Goal: Task Accomplishment & Management: Use online tool/utility

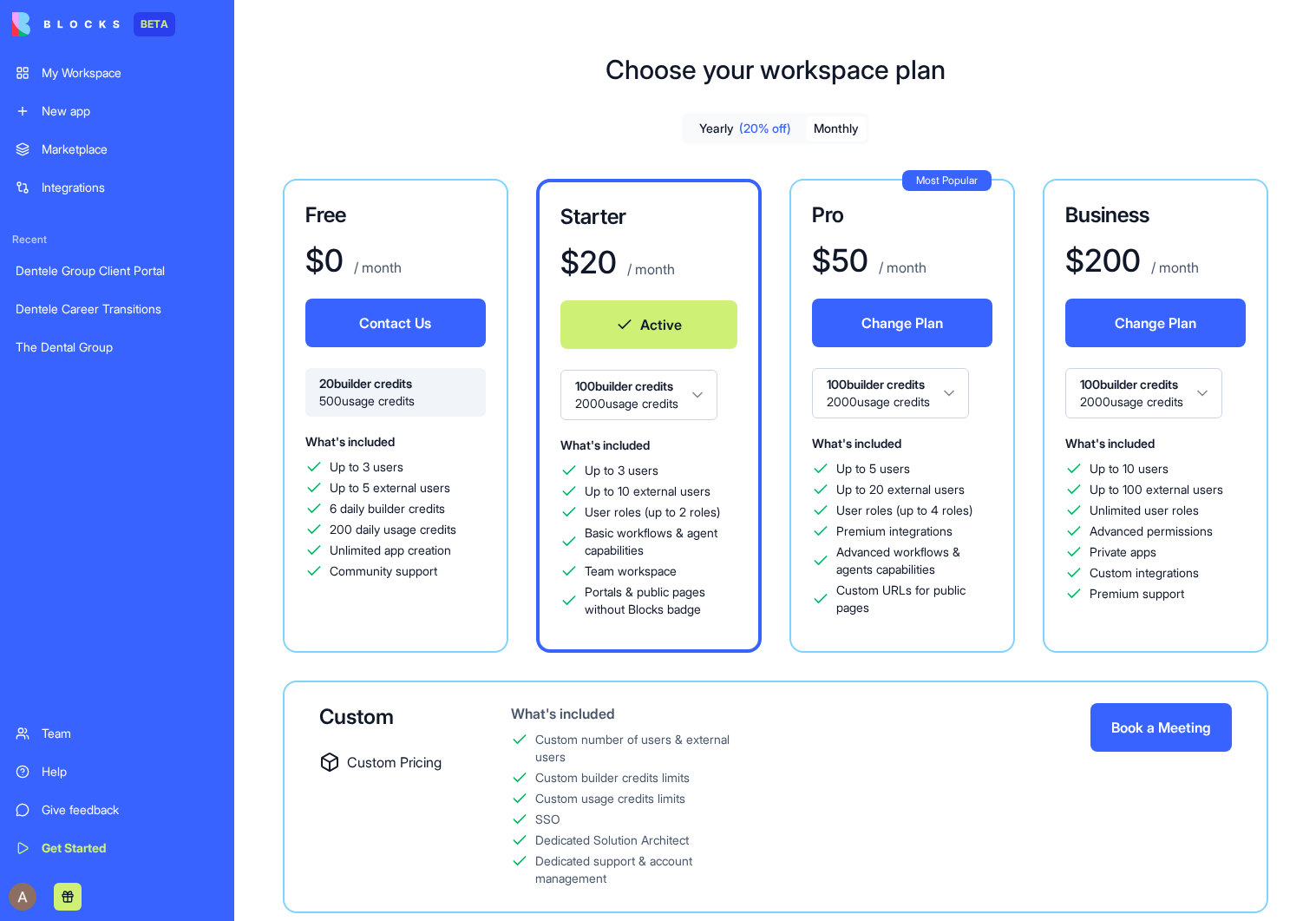
click at [123, 307] on div "Dentele Career Transitions" at bounding box center [116, 308] width 203 height 17
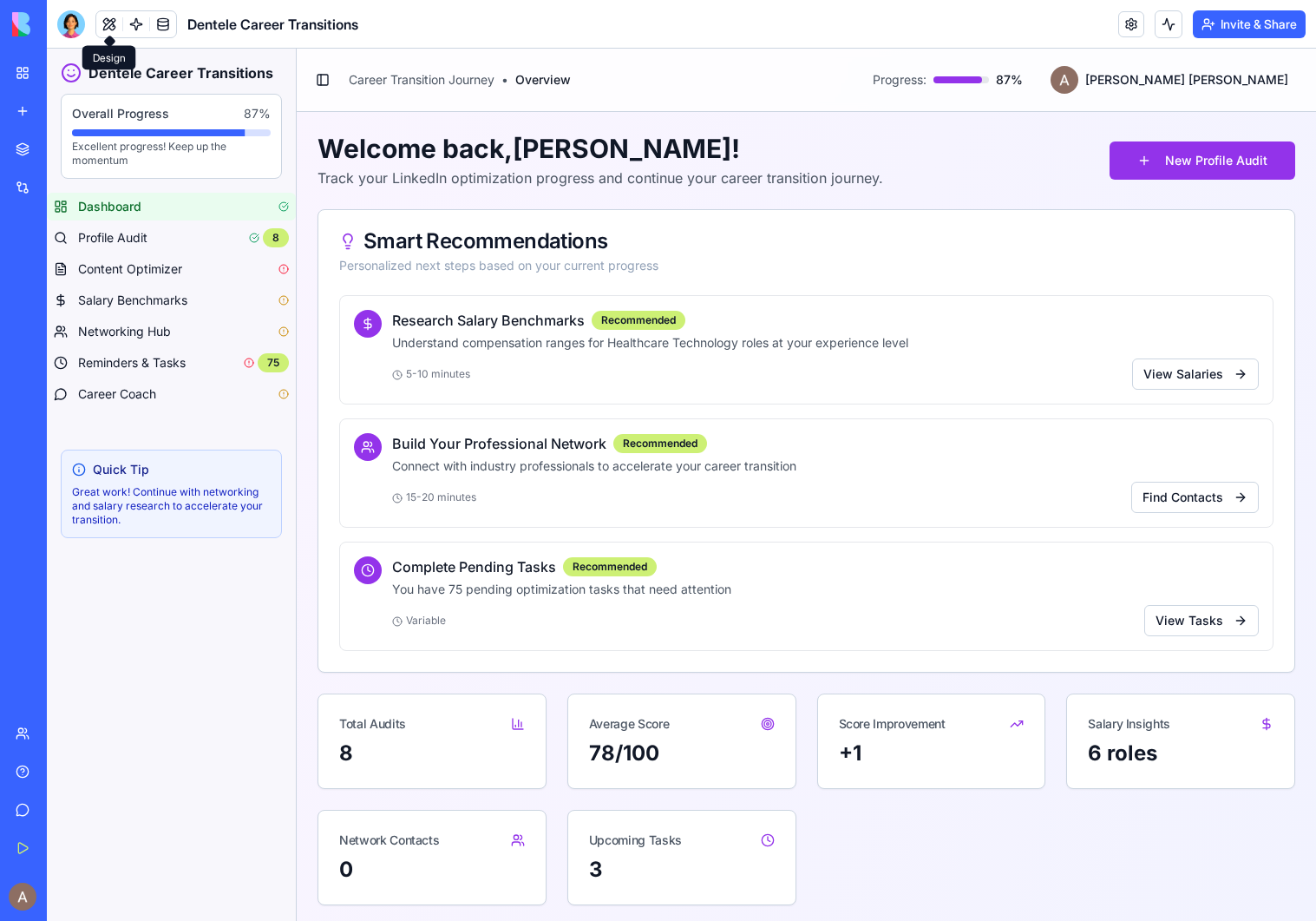
click at [104, 23] on button at bounding box center [109, 24] width 26 height 26
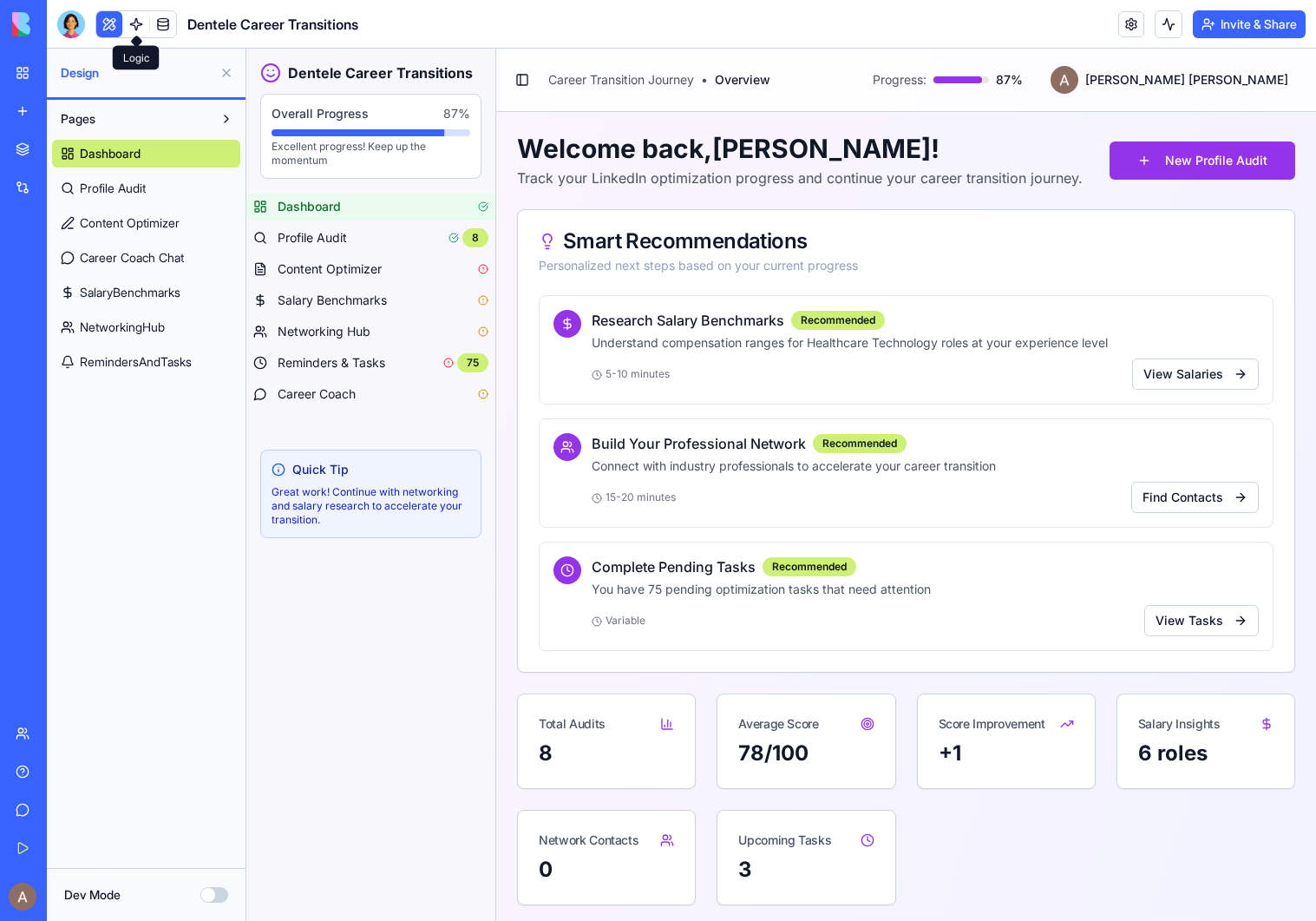
click at [145, 23] on link at bounding box center [136, 24] width 26 height 26
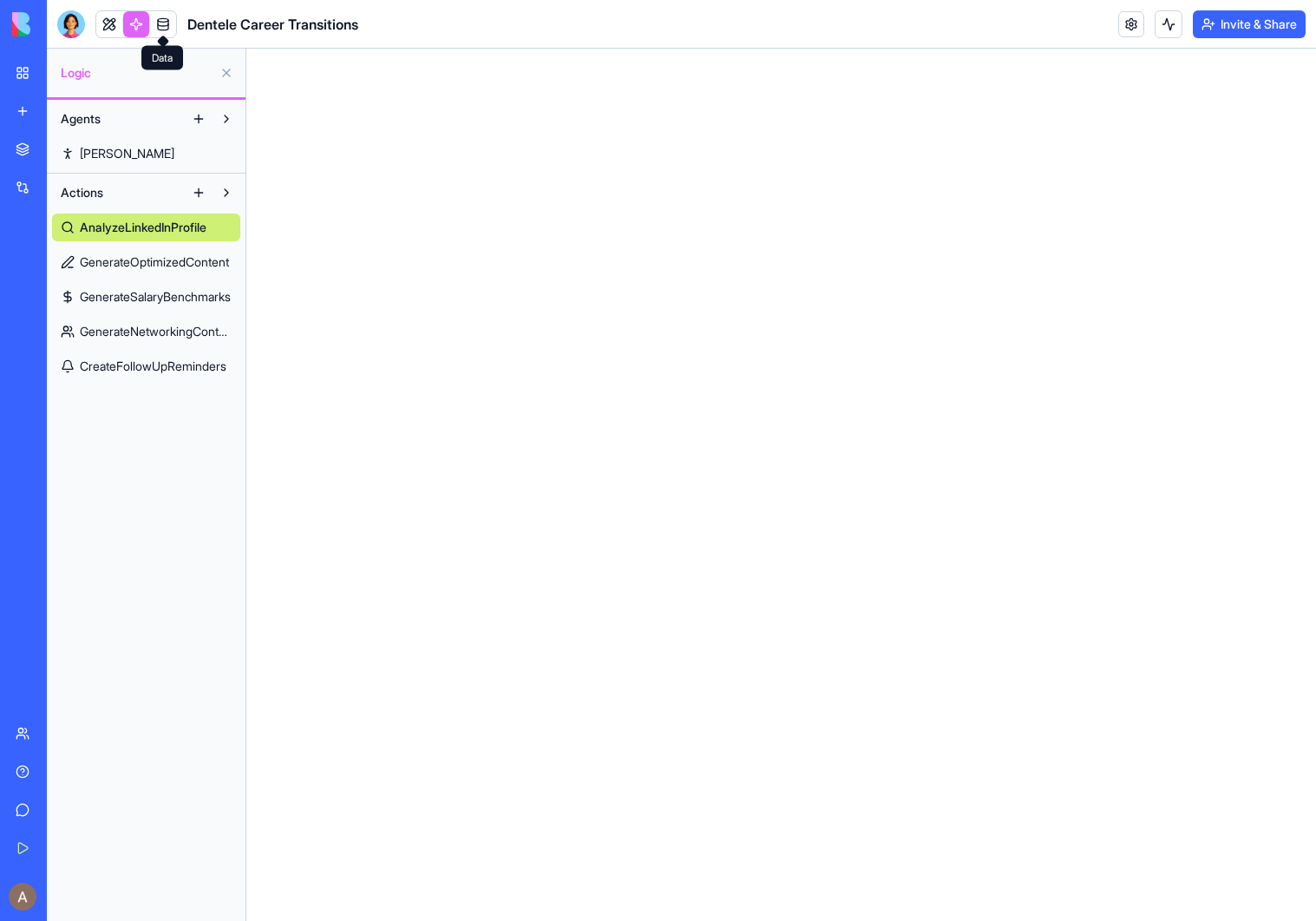
click at [168, 20] on link at bounding box center [163, 24] width 26 height 26
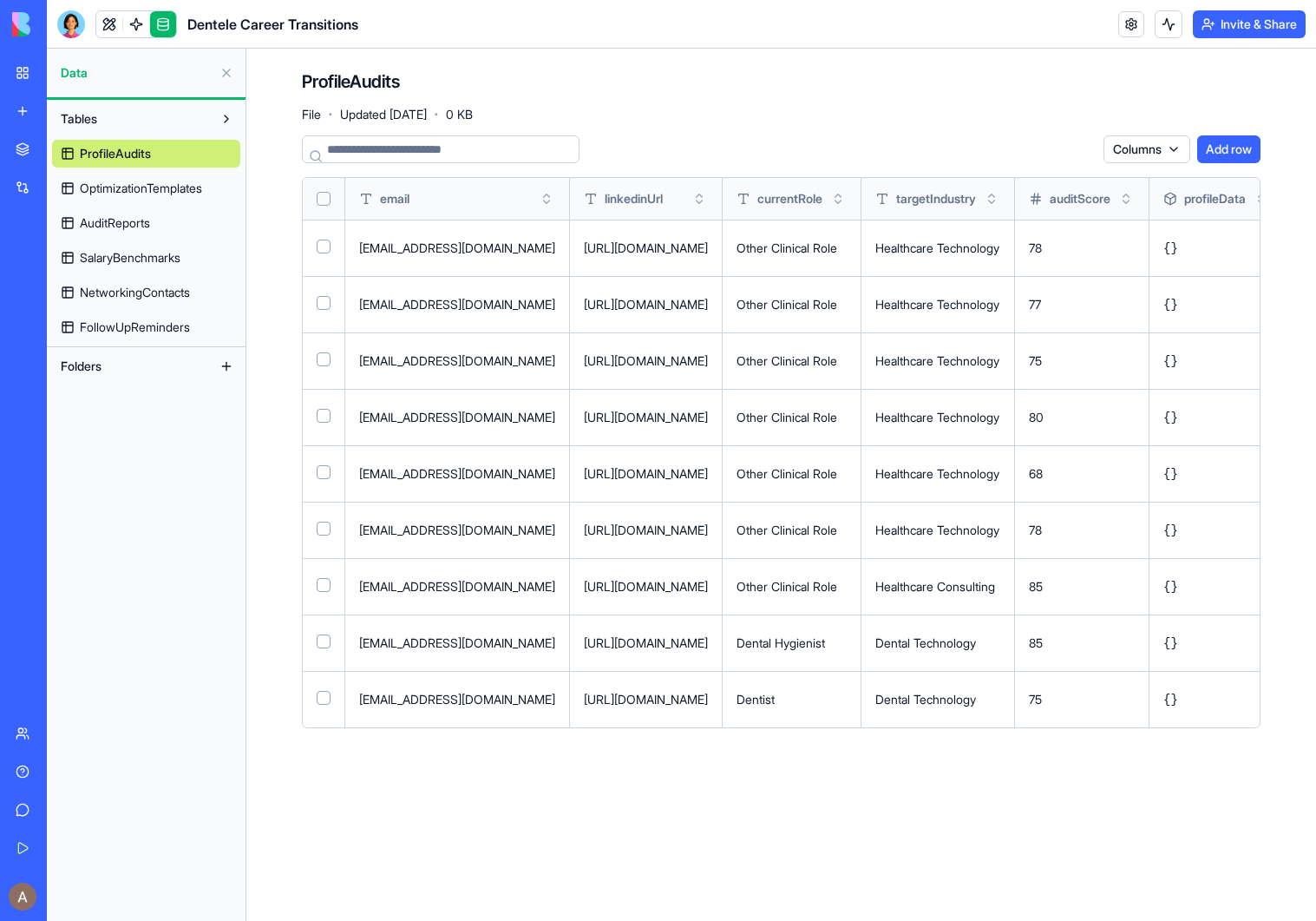
click at [322, 199] on button "Select all" at bounding box center [322, 198] width 14 height 14
click at [1082, 151] on html "BETA My Workspace New app Marketplace Integrations Recent Dentele Group Client …" at bounding box center [658, 460] width 1316 height 921
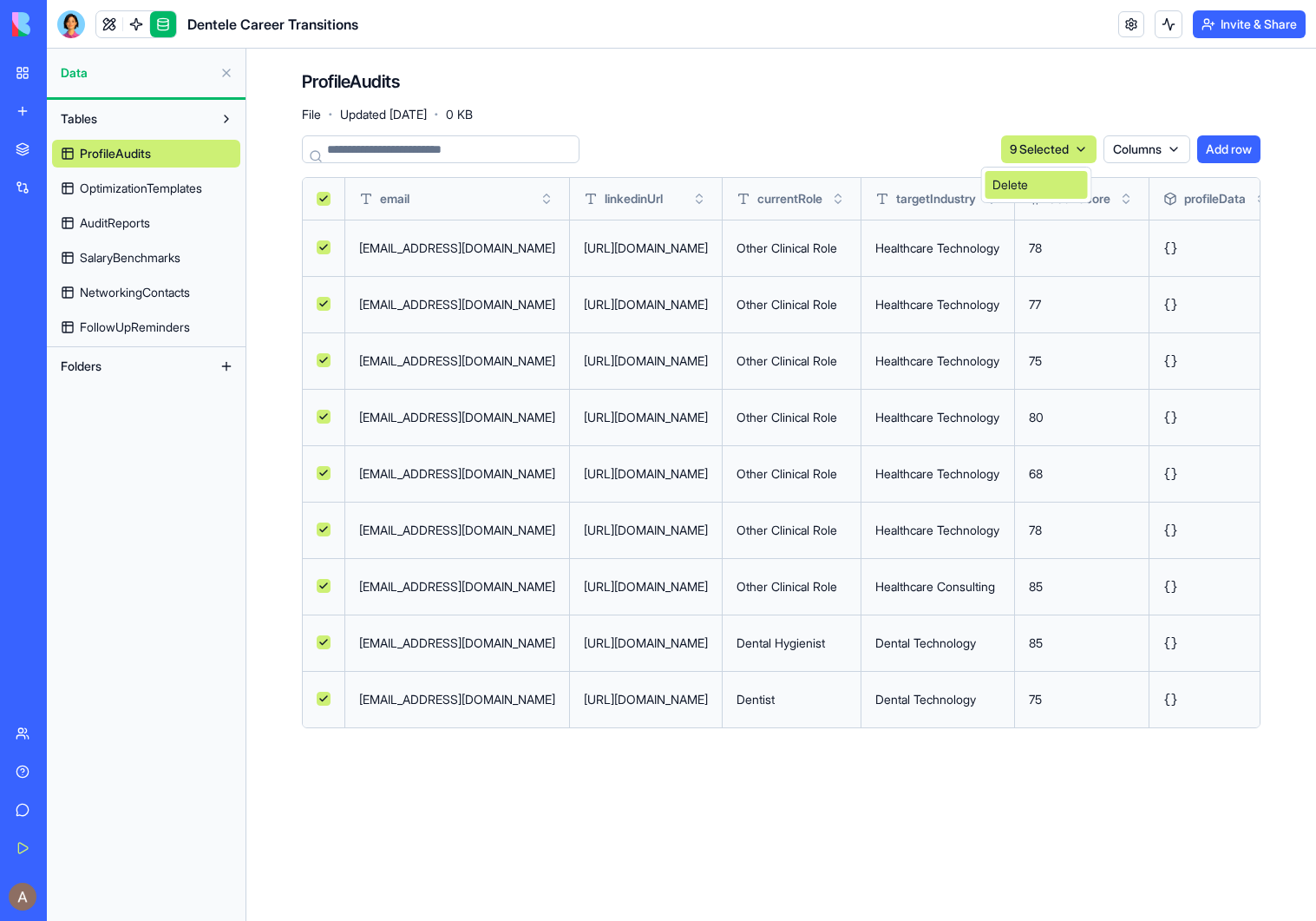
click at [1061, 181] on div "Delete" at bounding box center [1037, 185] width 103 height 28
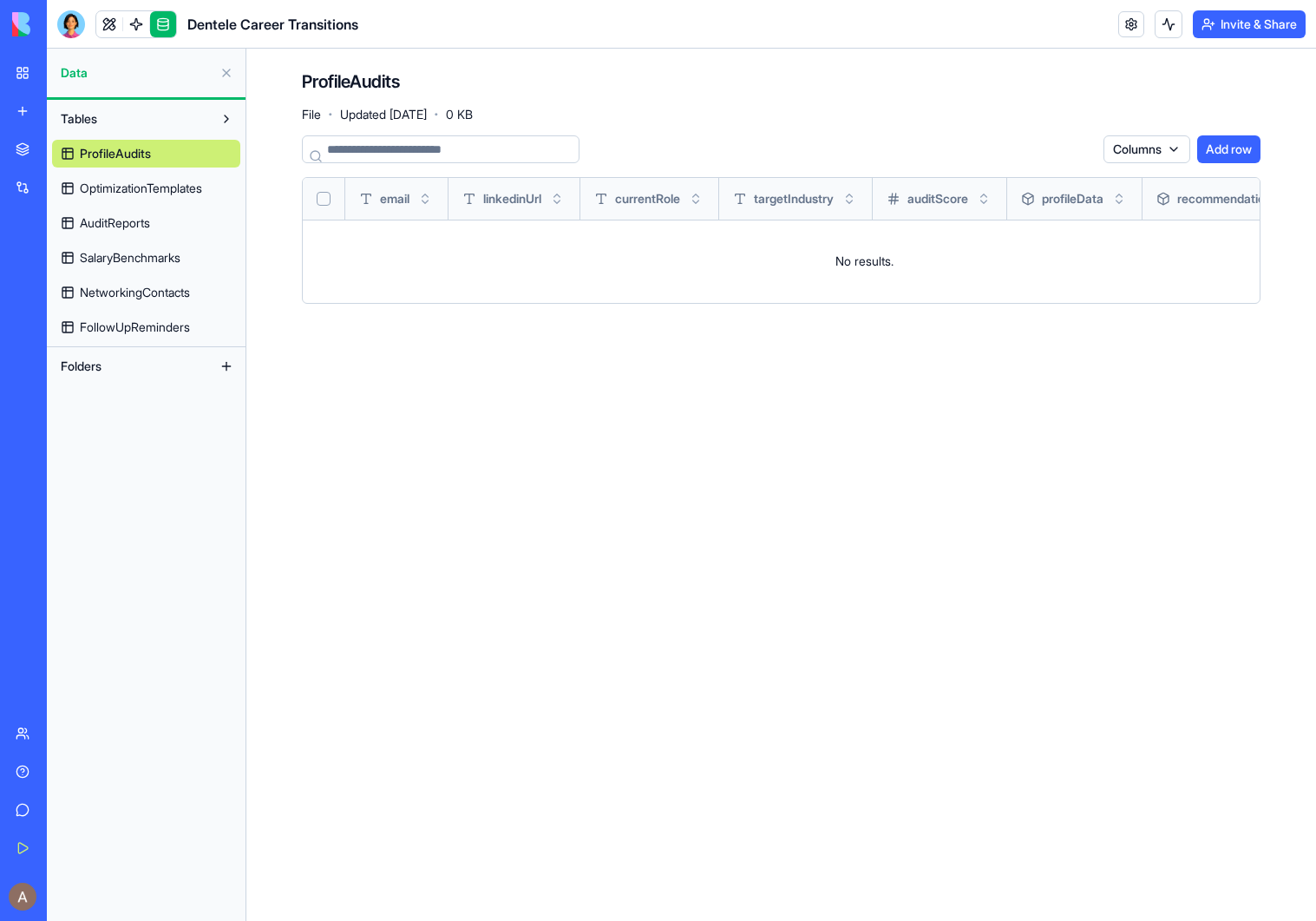
click at [154, 187] on span "OptimizationTemplates" at bounding box center [141, 187] width 123 height 17
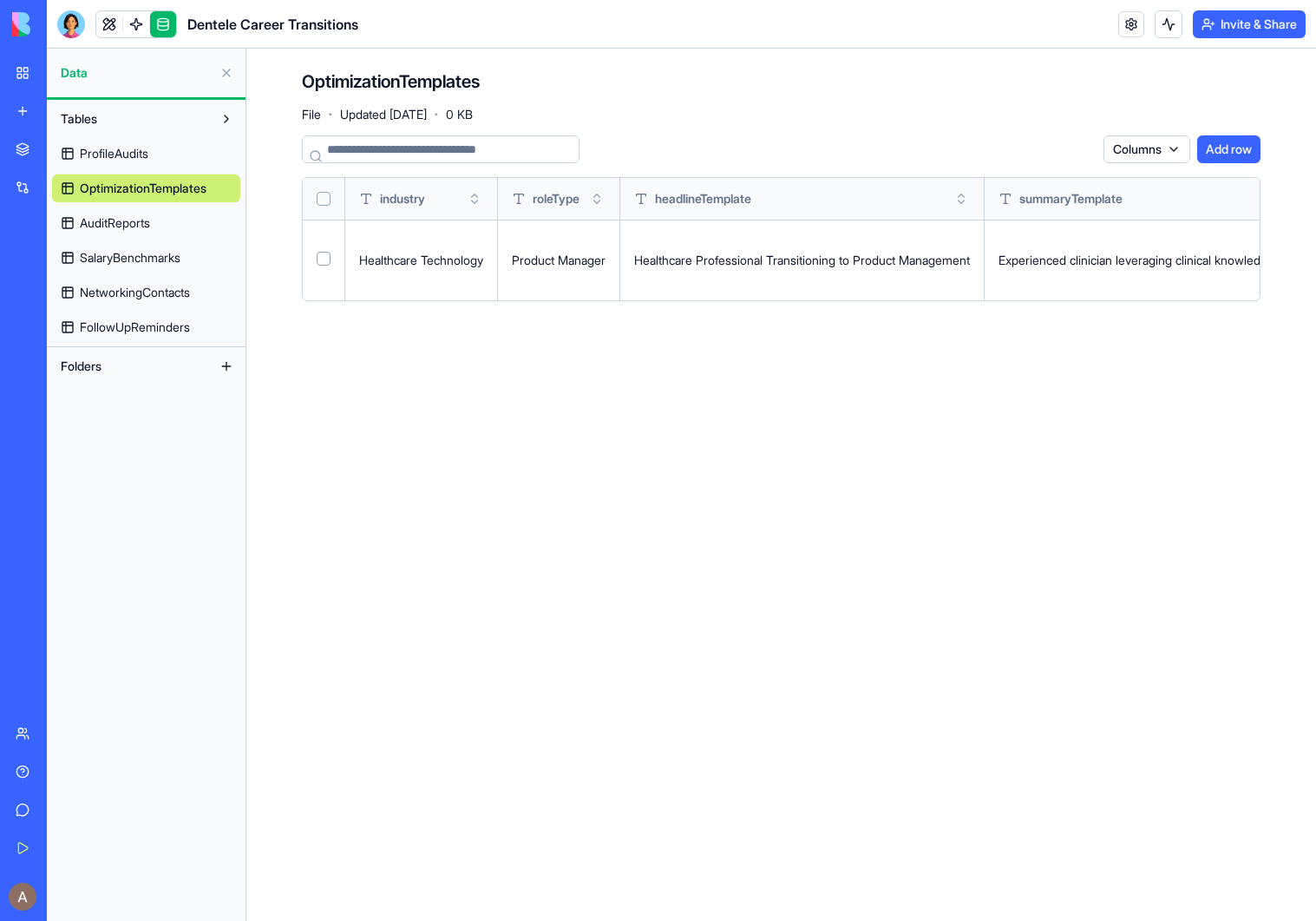
click at [324, 196] on button "Select all" at bounding box center [322, 198] width 14 height 14
click at [1075, 151] on html "BETA My Workspace New app Marketplace Integrations Recent Dentele Group Client …" at bounding box center [658, 460] width 1316 height 921
click at [1047, 184] on div "Delete" at bounding box center [1037, 185] width 103 height 28
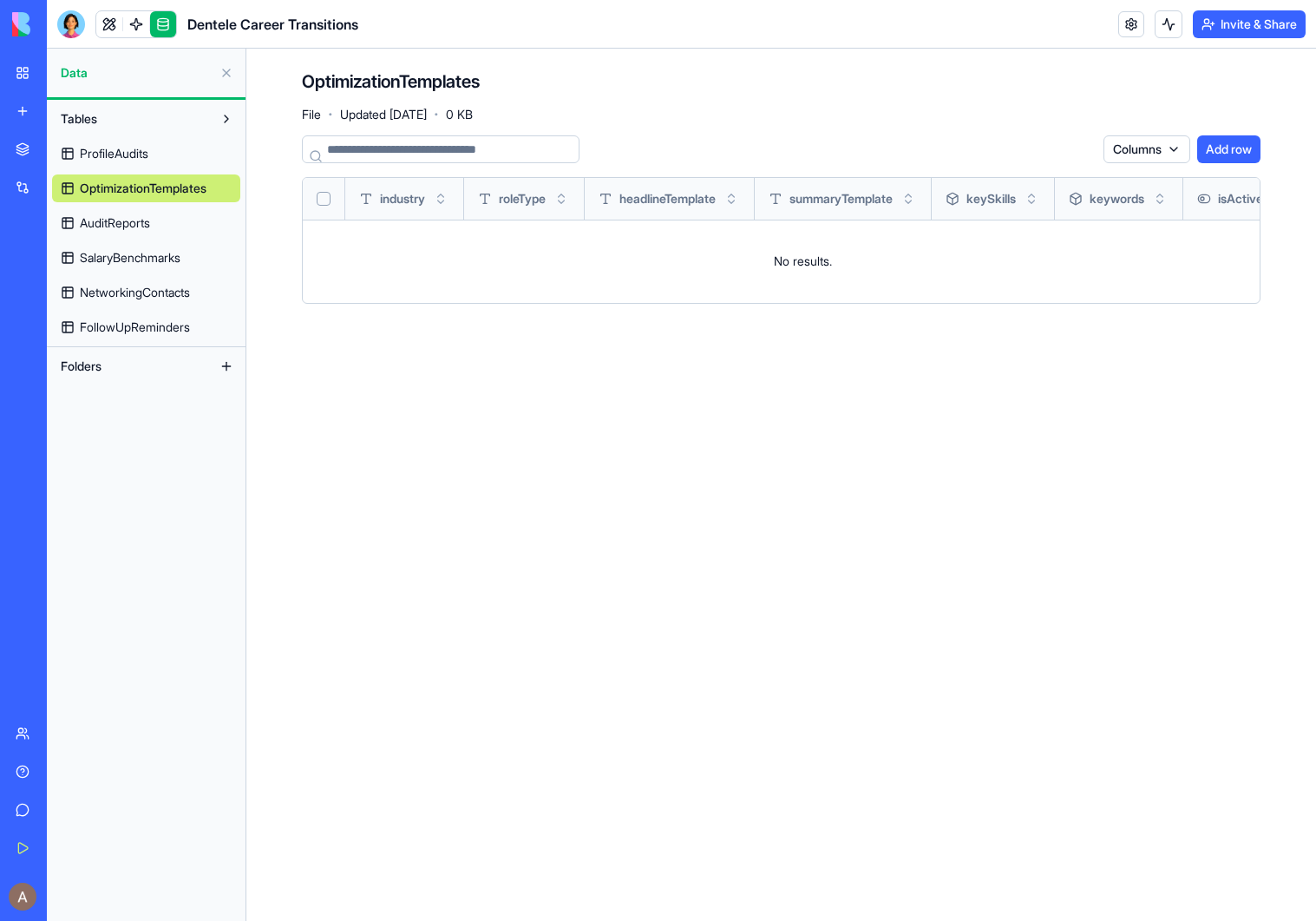
click at [137, 223] on span "AuditReports" at bounding box center [115, 223] width 70 height 17
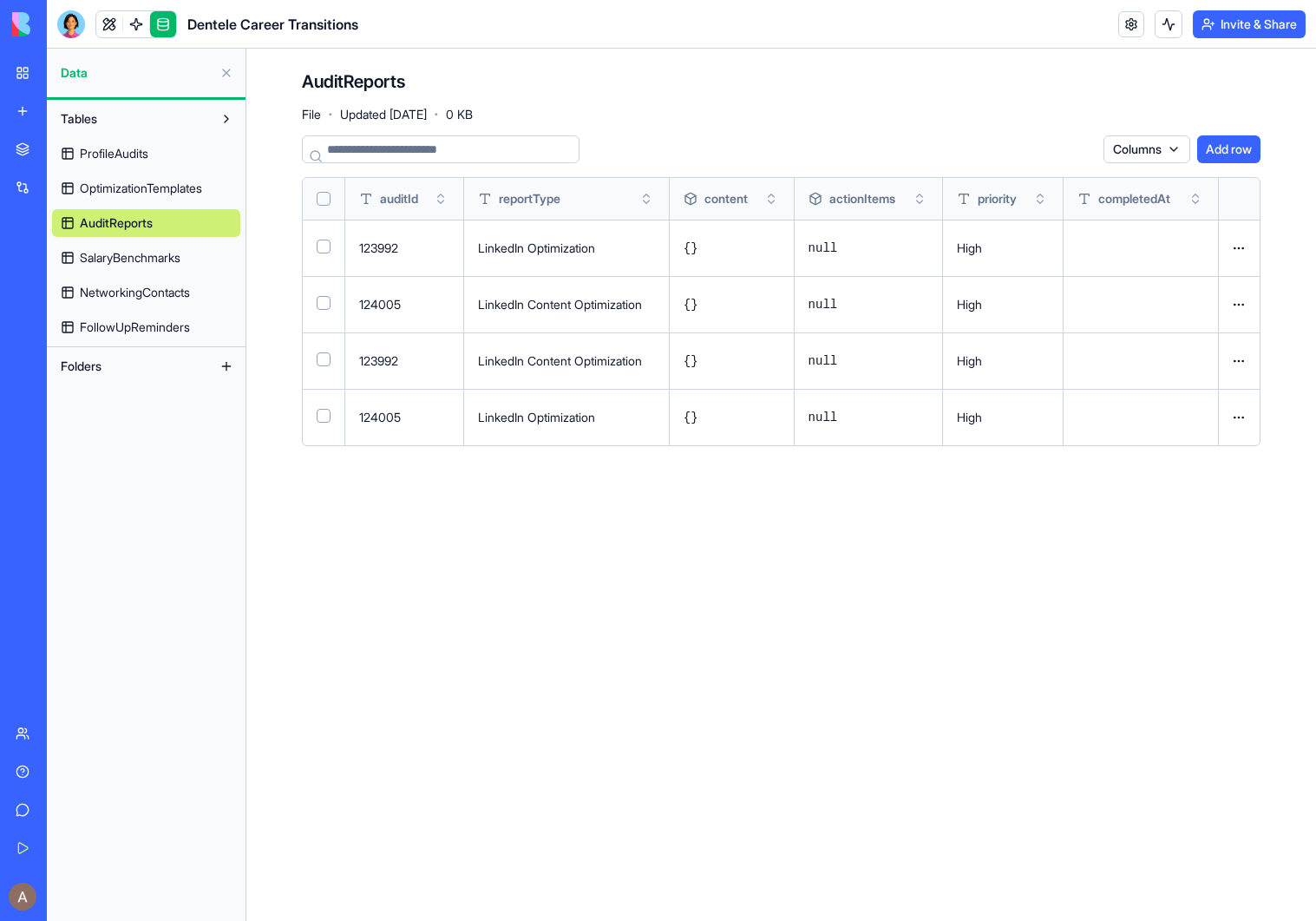
click at [322, 198] on button "Select all" at bounding box center [322, 198] width 14 height 14
click at [1066, 152] on html "BETA My Workspace New app Marketplace Integrations Recent Dentele Group Client …" at bounding box center [658, 460] width 1316 height 921
click at [1033, 195] on div "Delete" at bounding box center [1037, 185] width 103 height 28
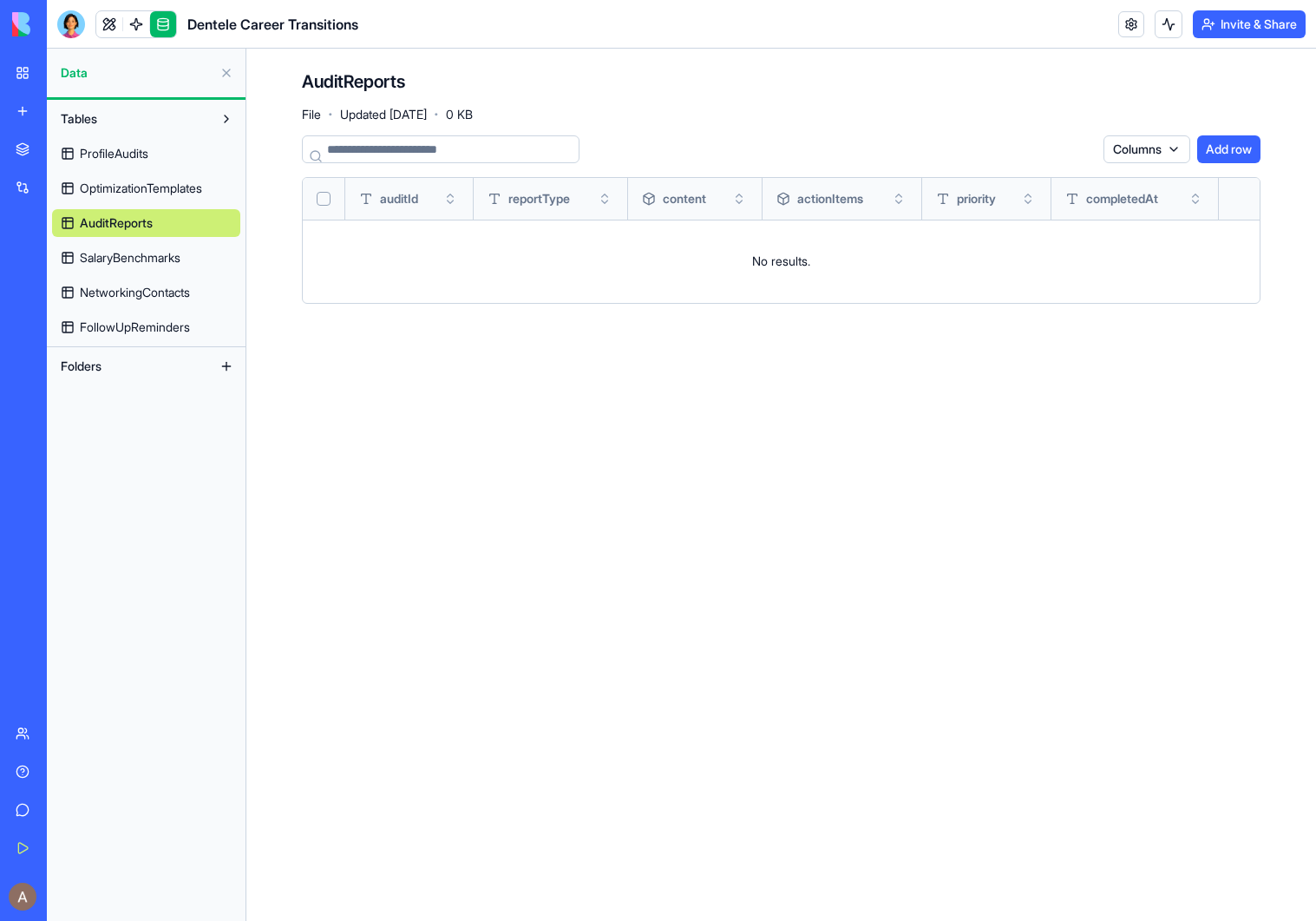
click at [159, 250] on span "SalaryBenchmarks" at bounding box center [131, 257] width 101 height 17
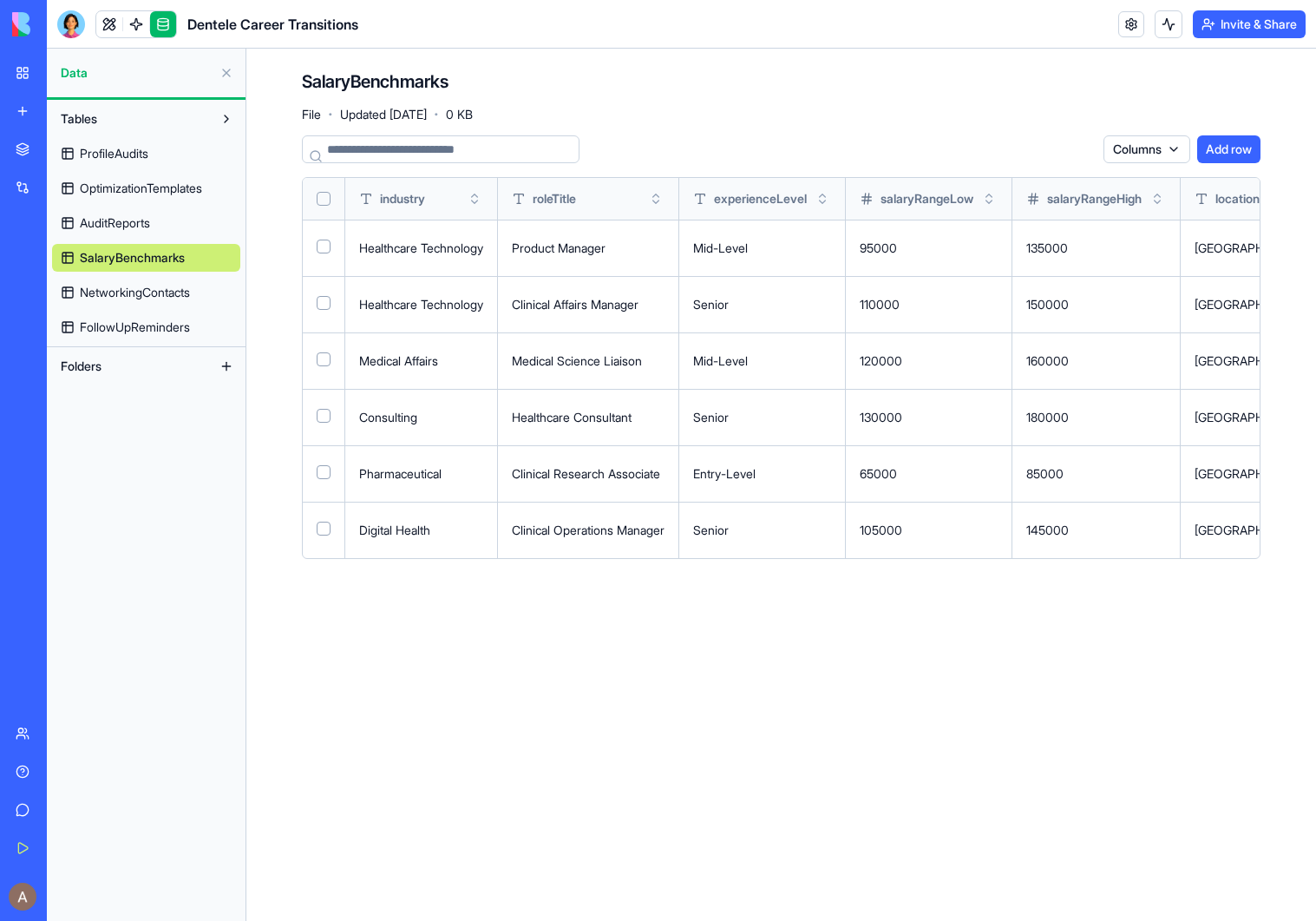
click at [322, 199] on button "Select all" at bounding box center [322, 198] width 14 height 14
click at [1058, 151] on html "BETA My Workspace New app Marketplace Integrations Recent Dentele Group Client …" at bounding box center [658, 460] width 1316 height 921
click at [1039, 188] on div "Delete" at bounding box center [1037, 185] width 103 height 28
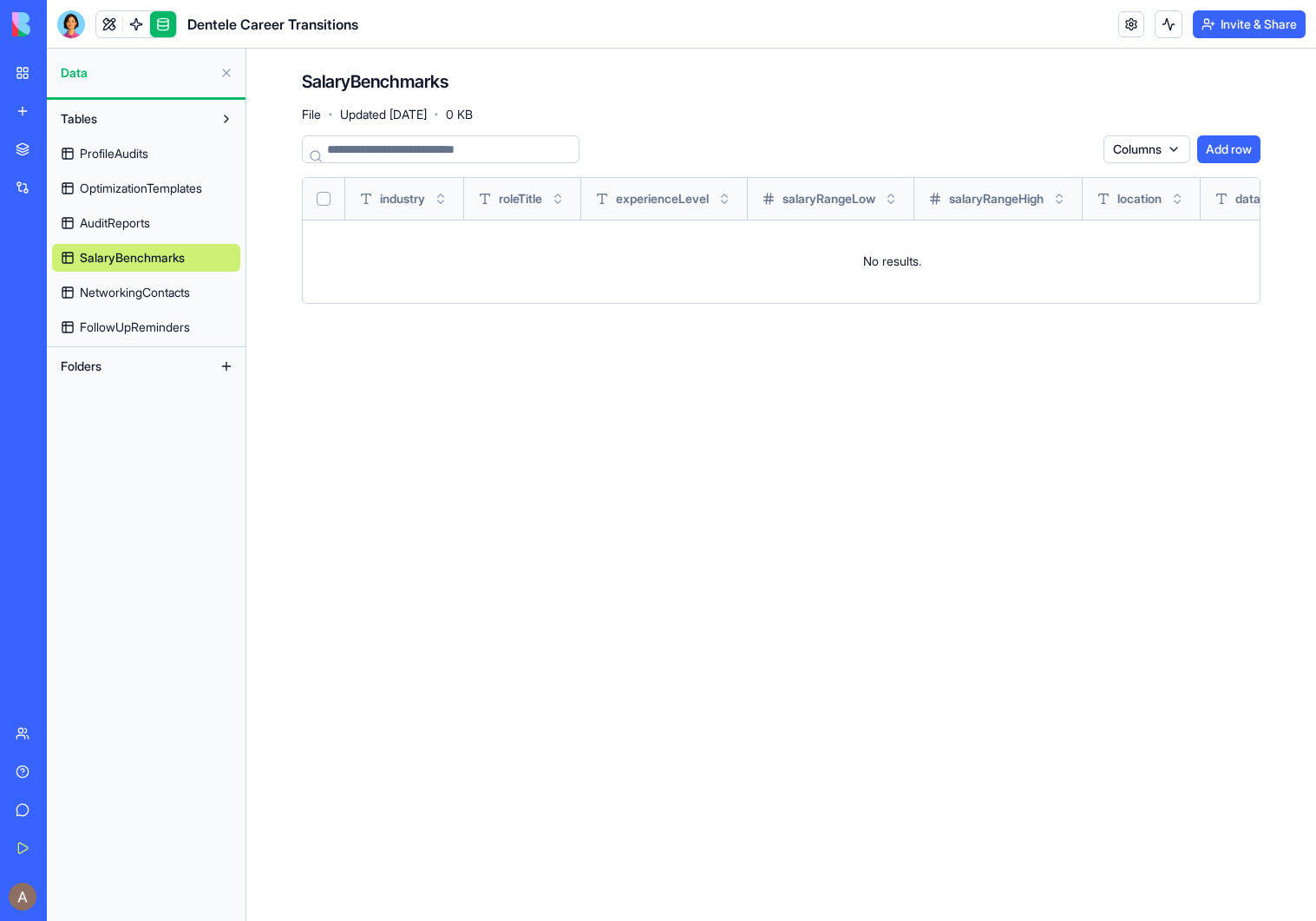
click at [160, 294] on span "NetworkingContacts" at bounding box center [135, 292] width 110 height 17
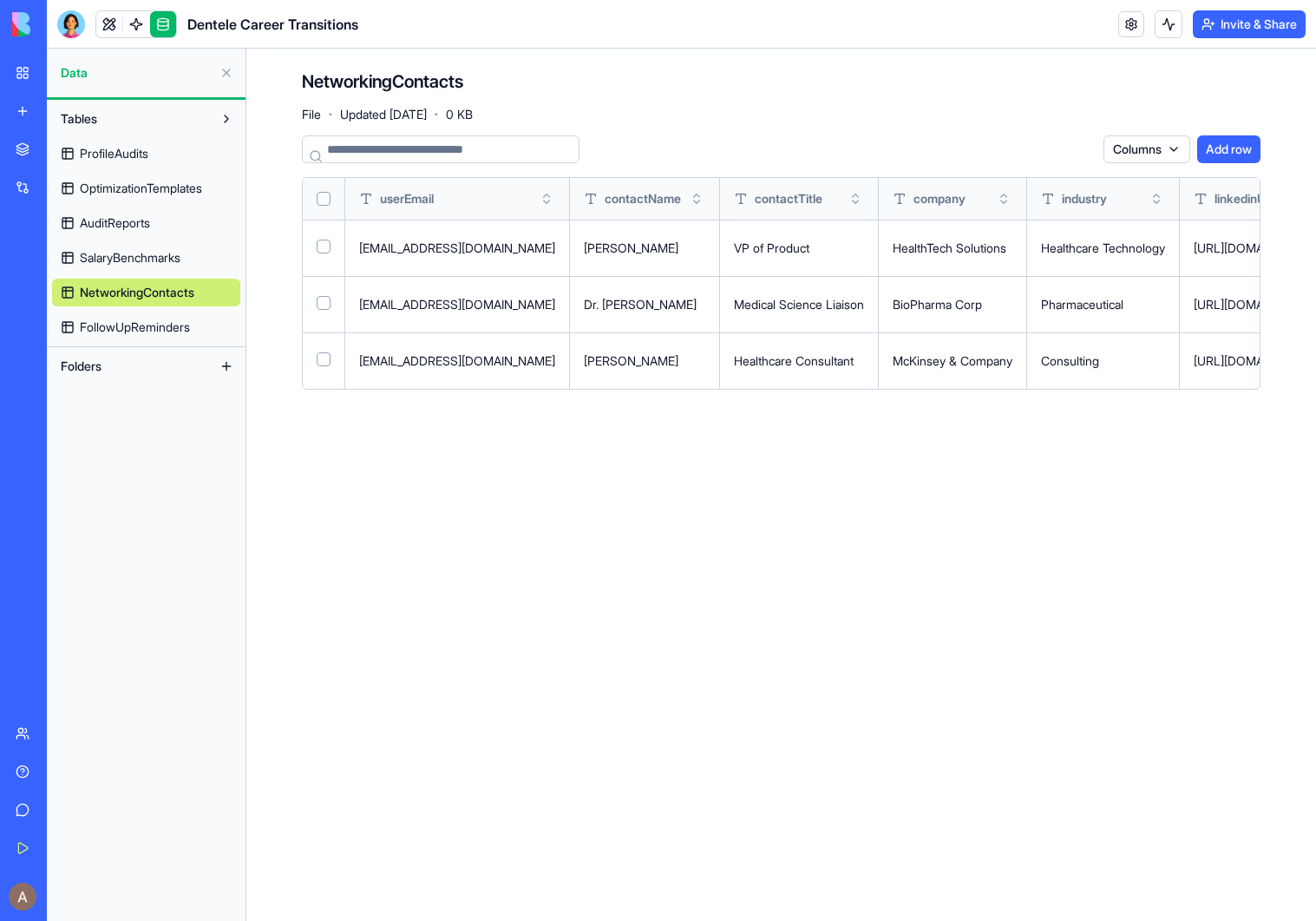
click at [323, 198] on button "Select all" at bounding box center [322, 198] width 14 height 14
click at [1070, 152] on html "BETA My Workspace New app Marketplace Integrations Recent Dentele Group Client …" at bounding box center [658, 460] width 1316 height 921
click at [1055, 183] on div "Delete" at bounding box center [1037, 185] width 103 height 28
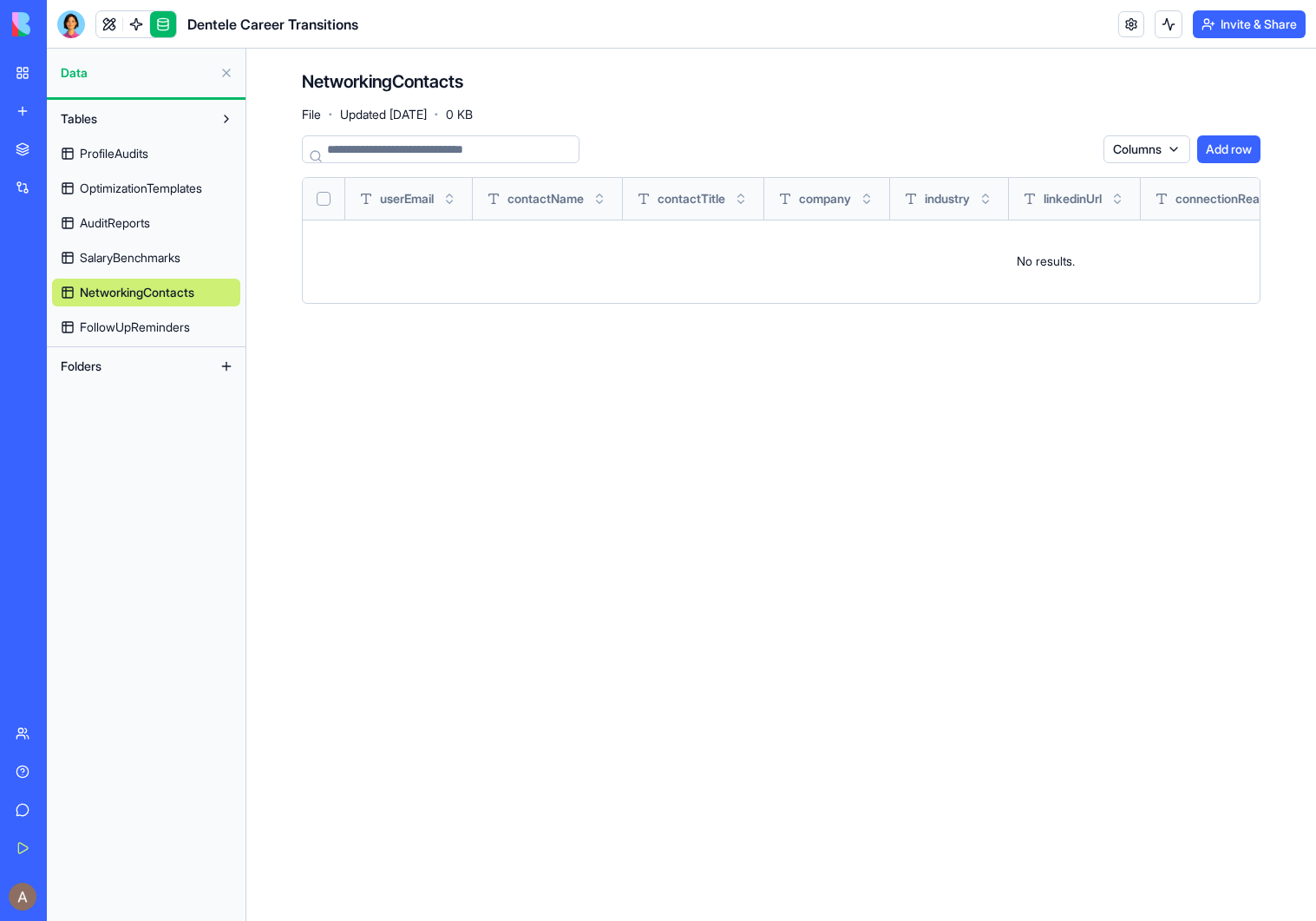
click at [118, 321] on span "FollowUpReminders" at bounding box center [135, 326] width 110 height 17
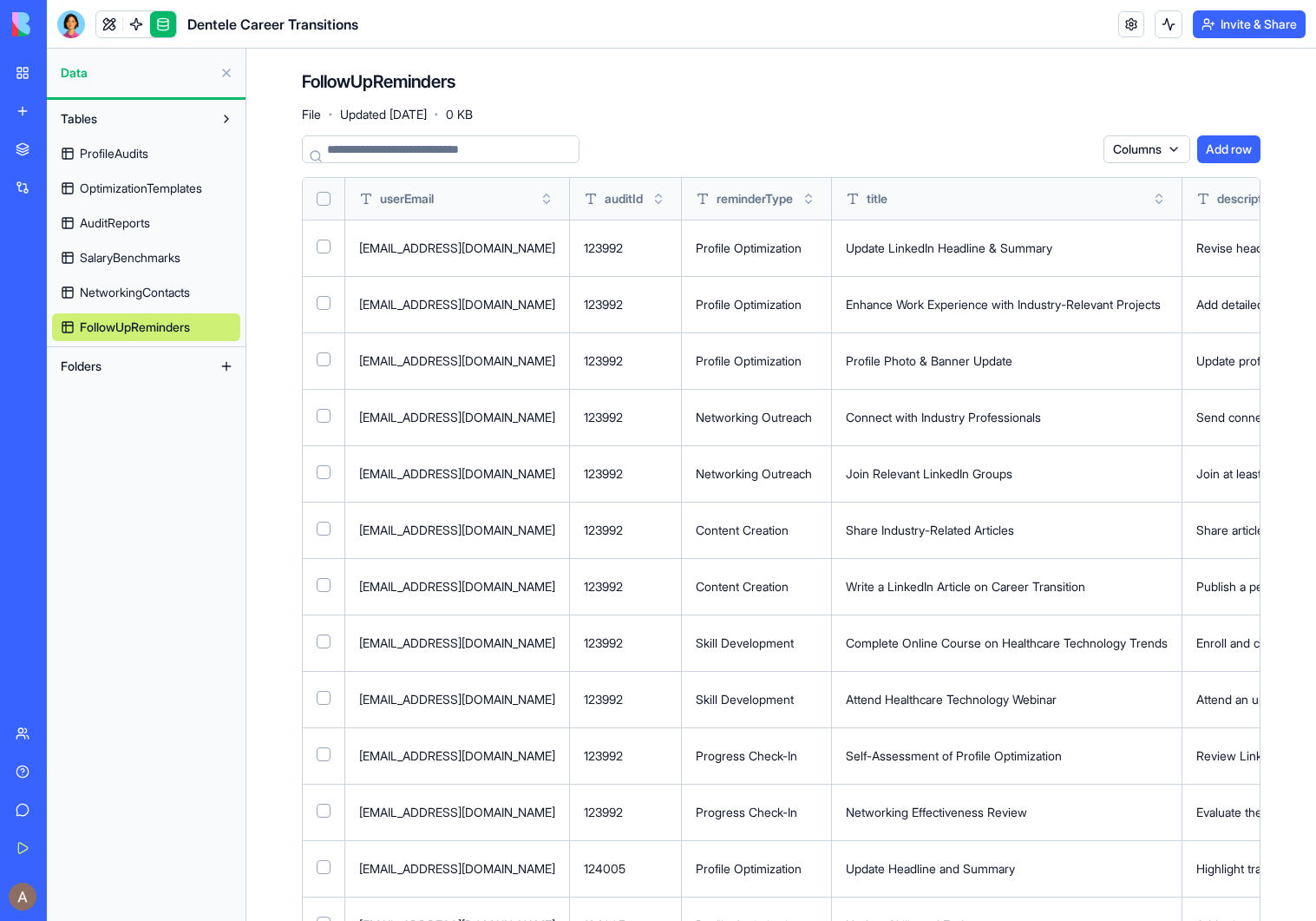
click at [321, 194] on button "Select all" at bounding box center [322, 198] width 14 height 14
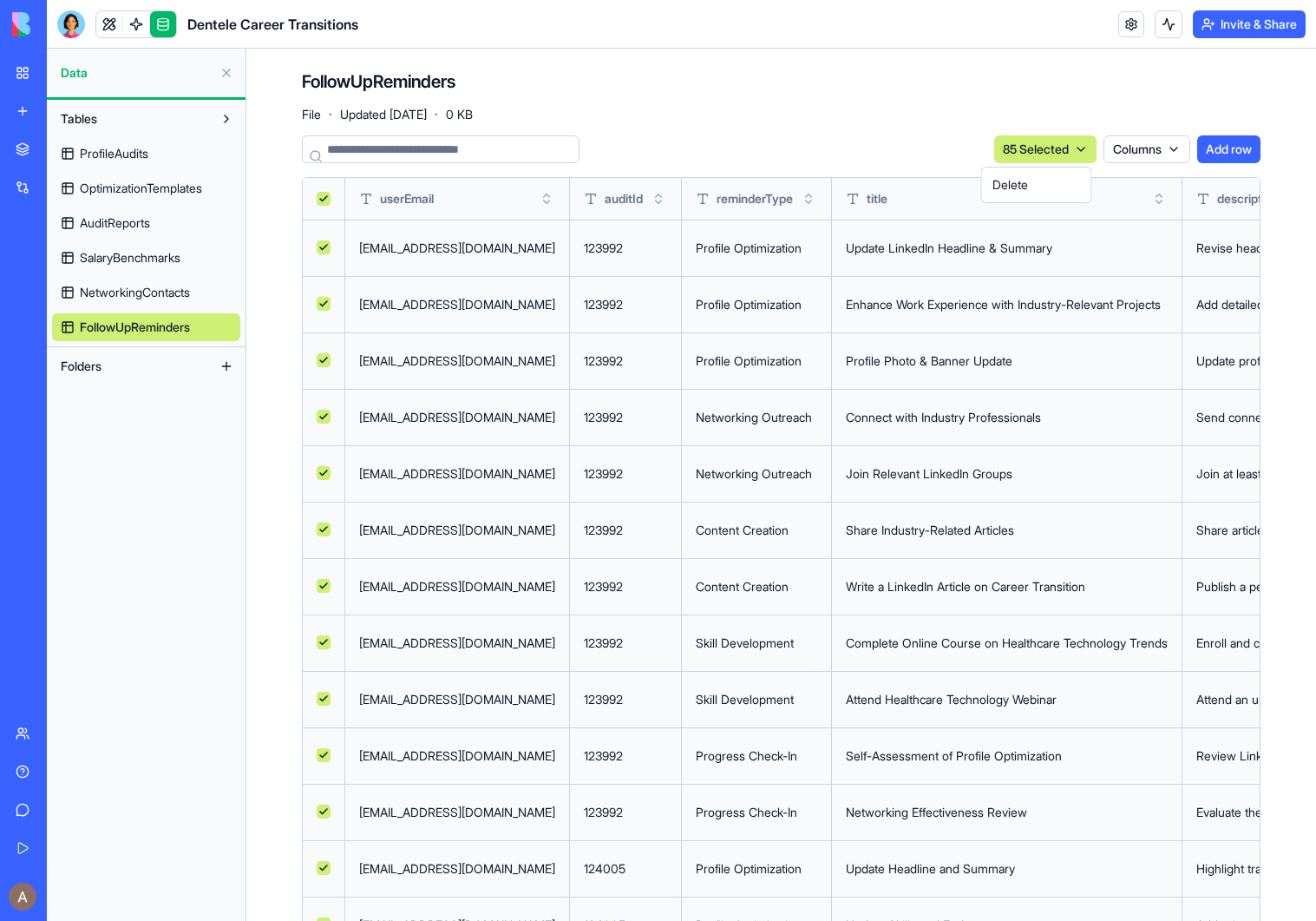
click at [1035, 162] on html "BETA My Workspace New app Marketplace Integrations Recent Dentele Group Client …" at bounding box center [658, 460] width 1316 height 921
click at [1028, 185] on div "Delete" at bounding box center [1037, 185] width 103 height 28
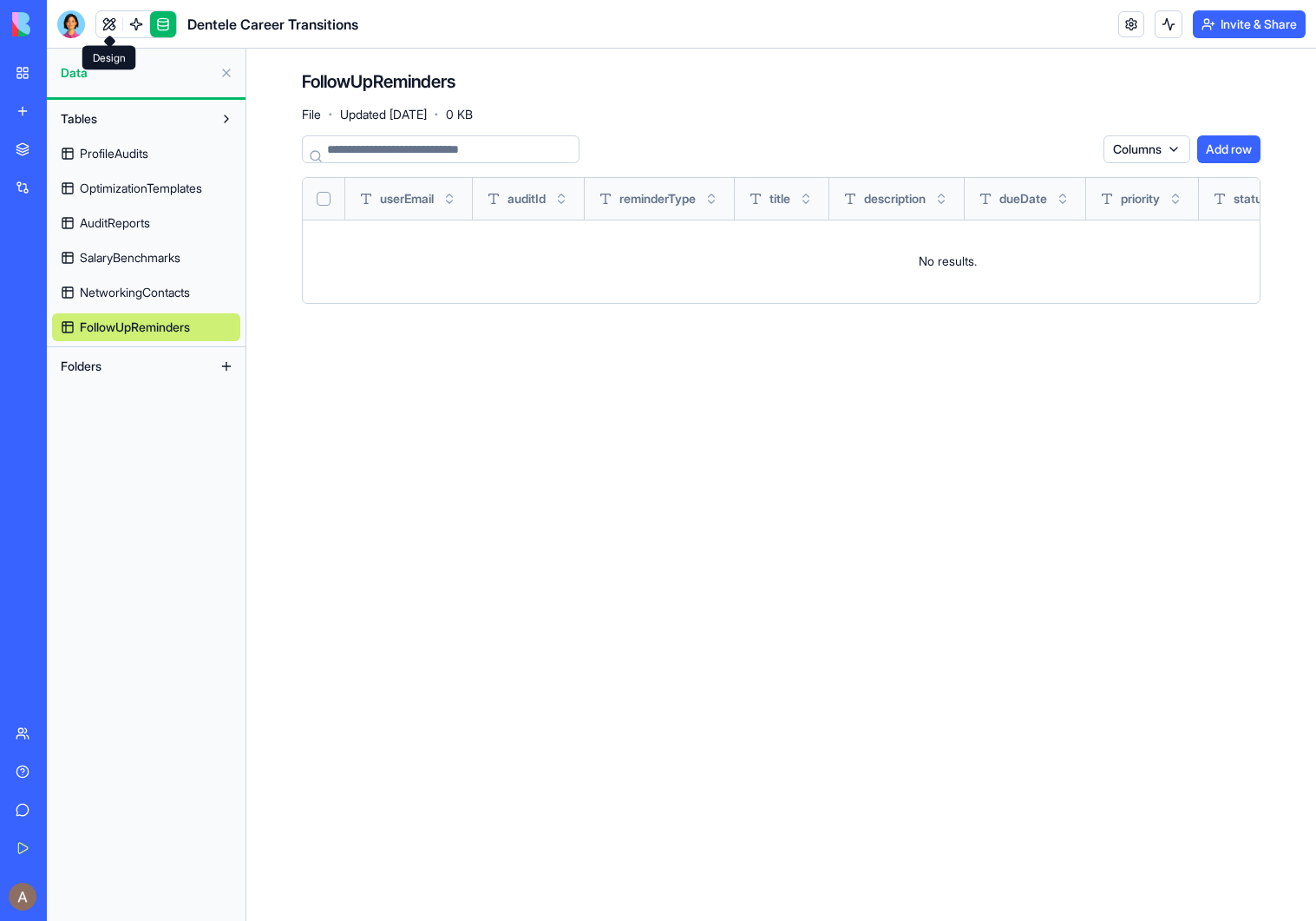
click at [111, 24] on link at bounding box center [109, 24] width 26 height 26
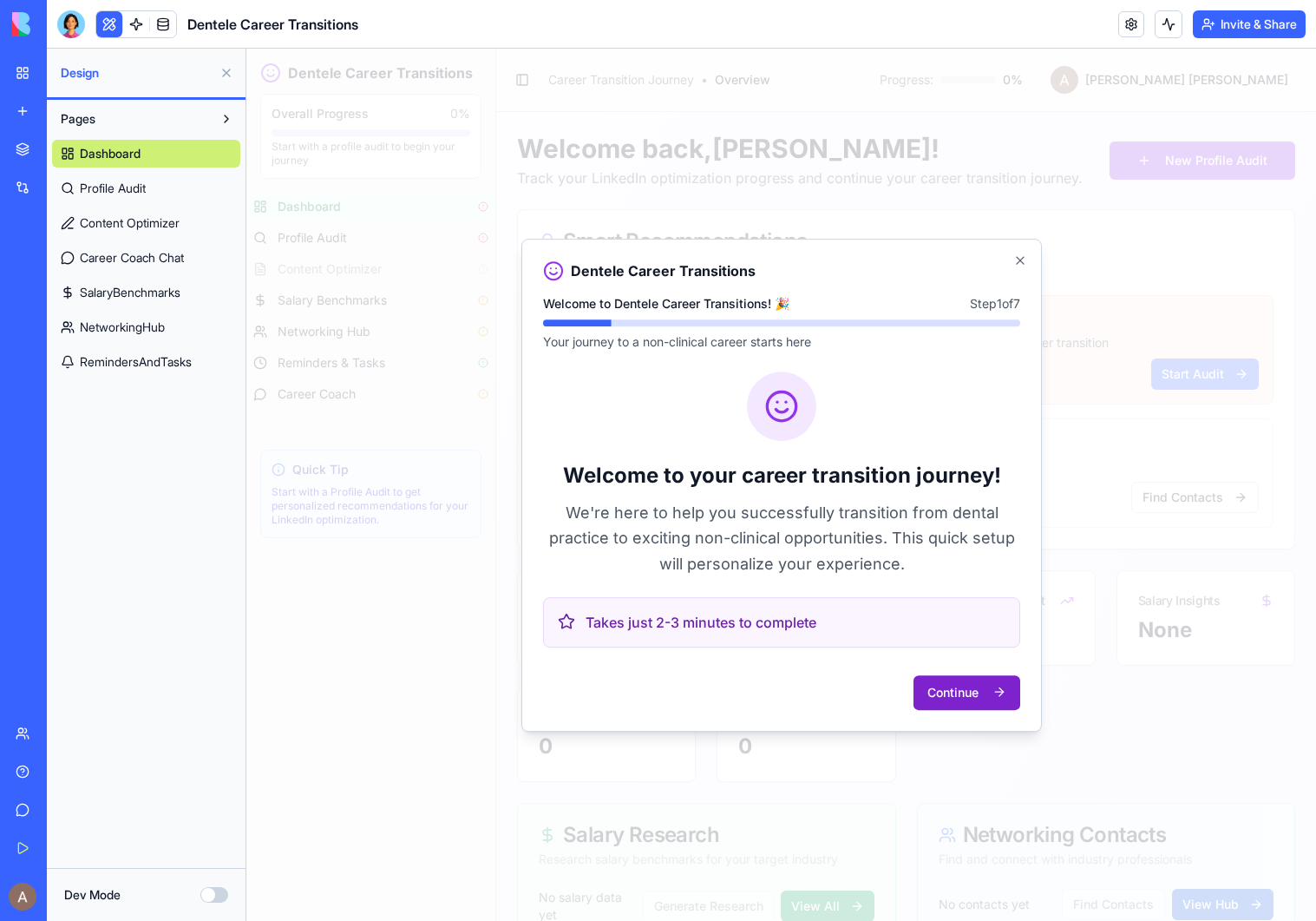
click at [967, 696] on button "Continue" at bounding box center [967, 691] width 106 height 35
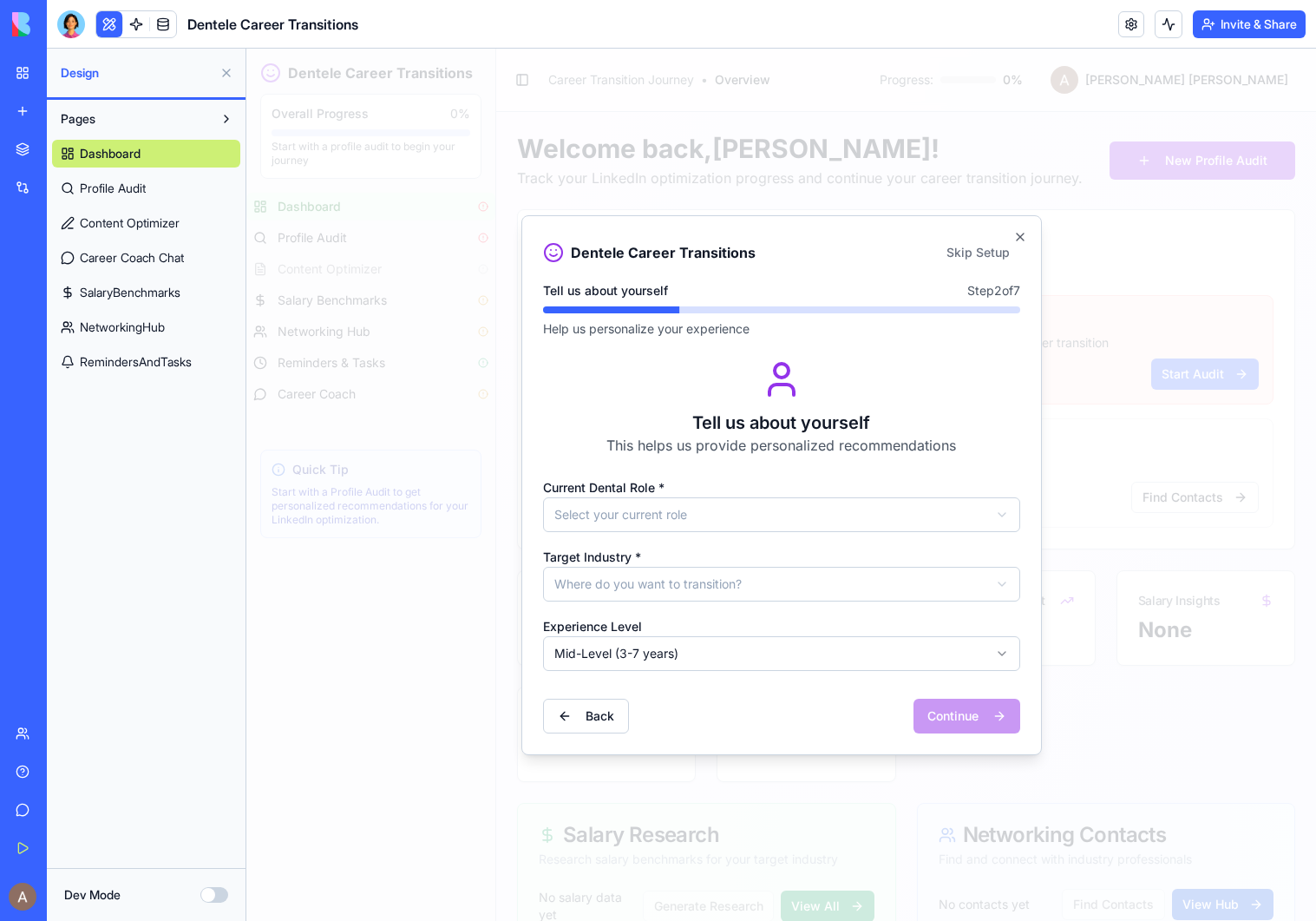
click at [947, 719] on div "Continue" at bounding box center [967, 716] width 106 height 35
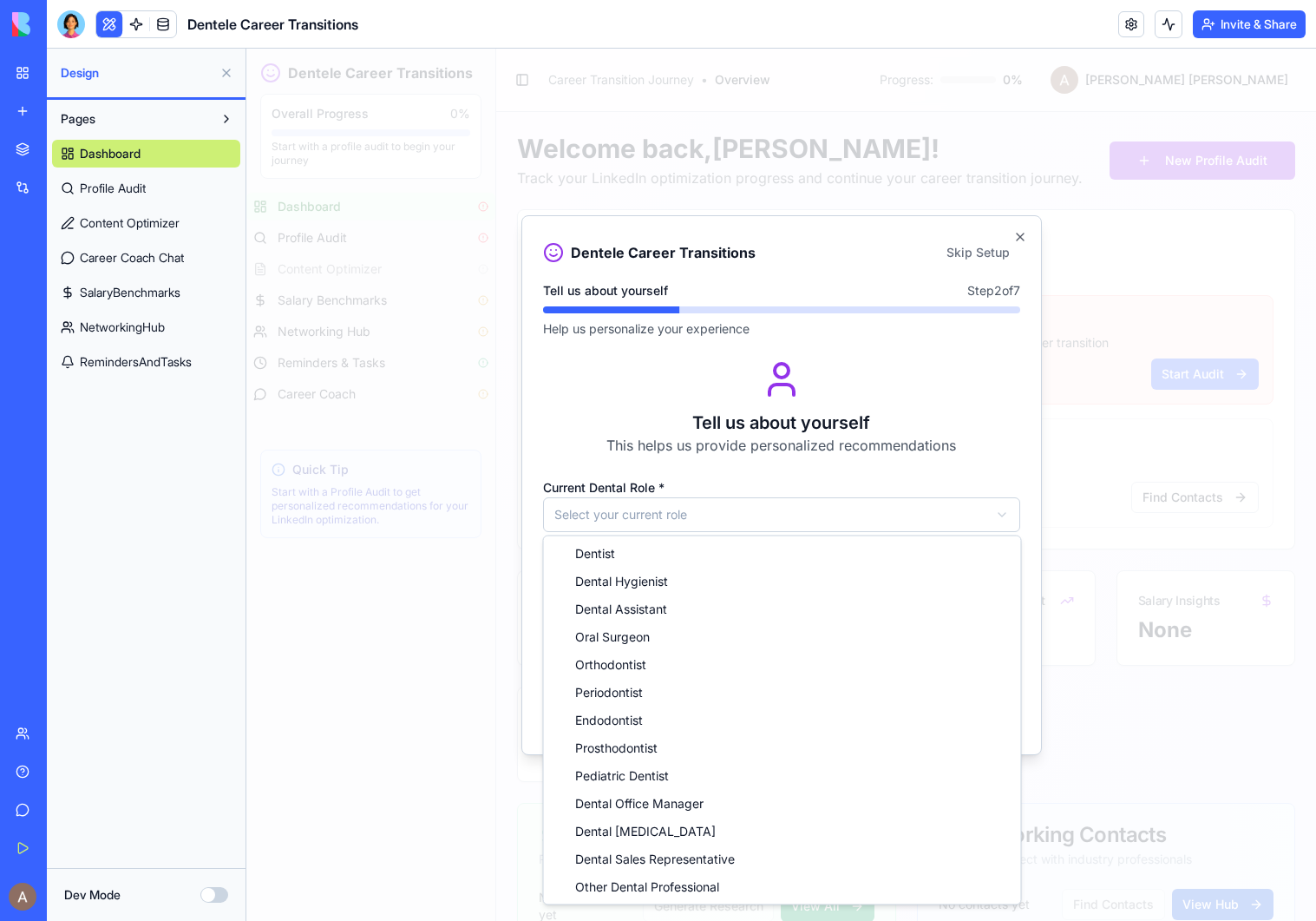
click at [908, 521] on body "Dentele Career Transitions Overall Progress 0 % Start with a profile audit to b…" at bounding box center [780, 860] width 1069 height 1622
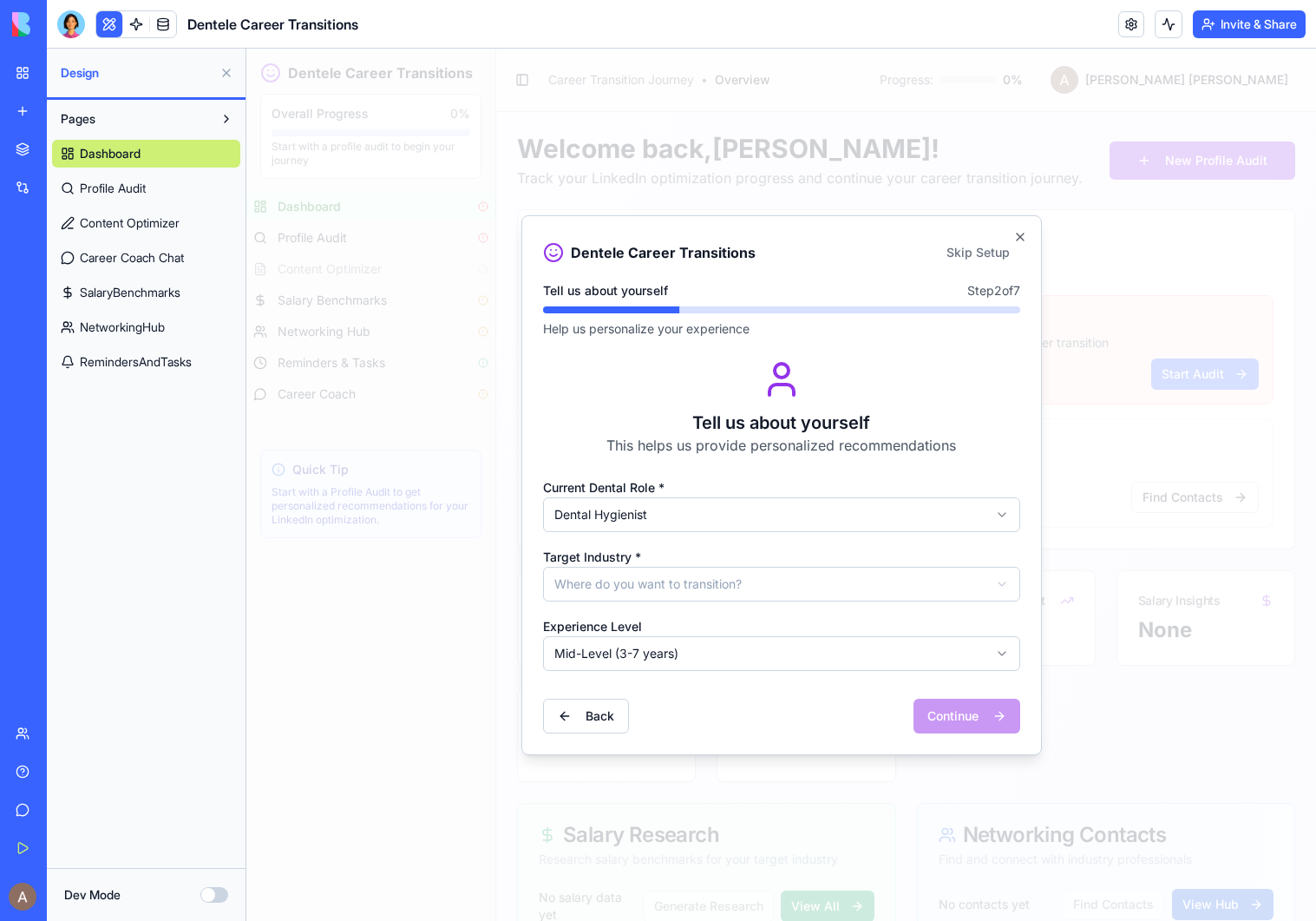
click at [854, 591] on body "Dentele Career Transitions Overall Progress 0 % Start with a profile audit to b…" at bounding box center [780, 860] width 1069 height 1622
click at [943, 721] on button "Continue" at bounding box center [967, 716] width 106 height 35
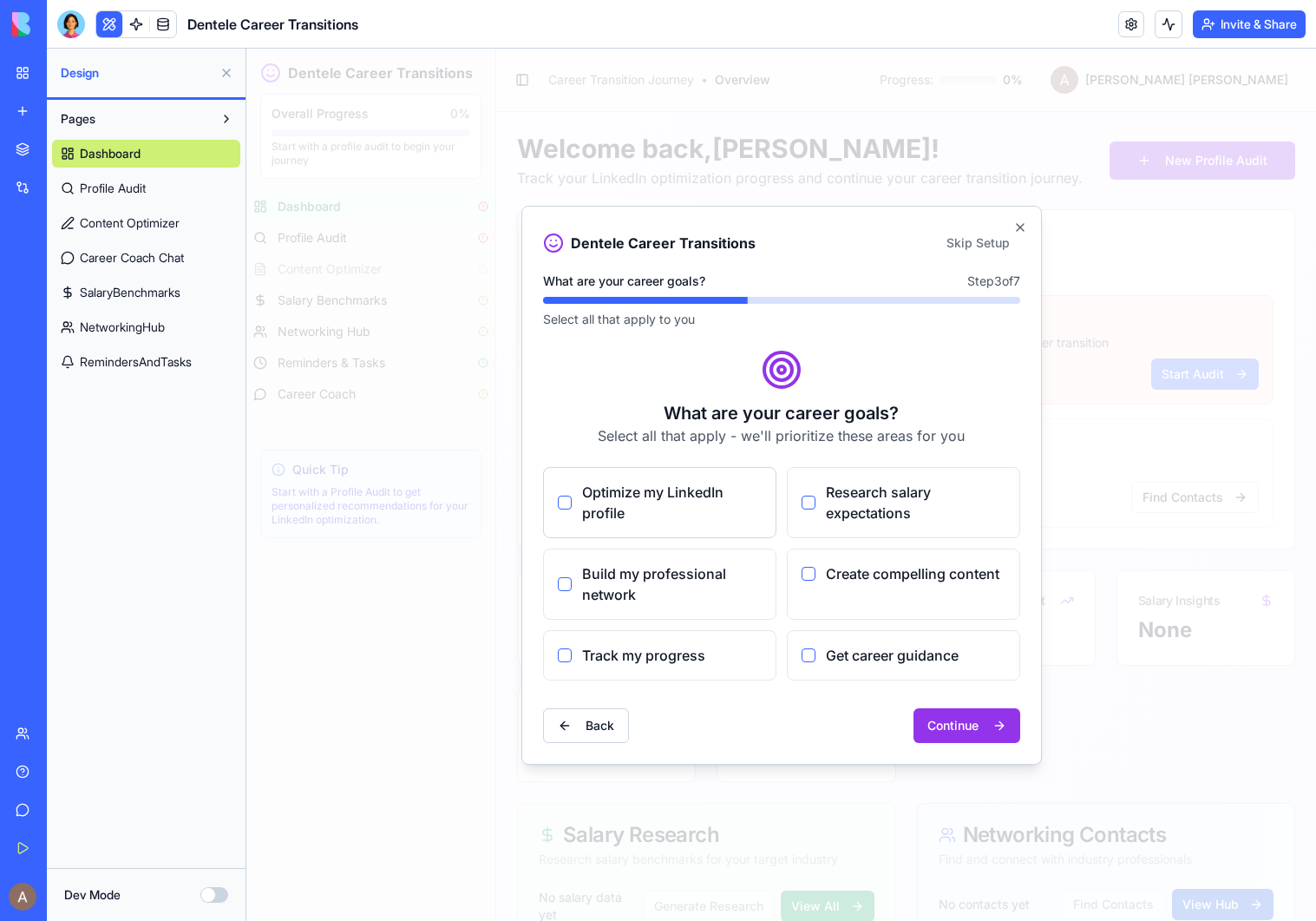
click at [686, 488] on span "Optimize my LinkedIn profile" at bounding box center [671, 502] width 179 height 41
click at [840, 657] on span "Get career guidance" at bounding box center [892, 654] width 132 height 21
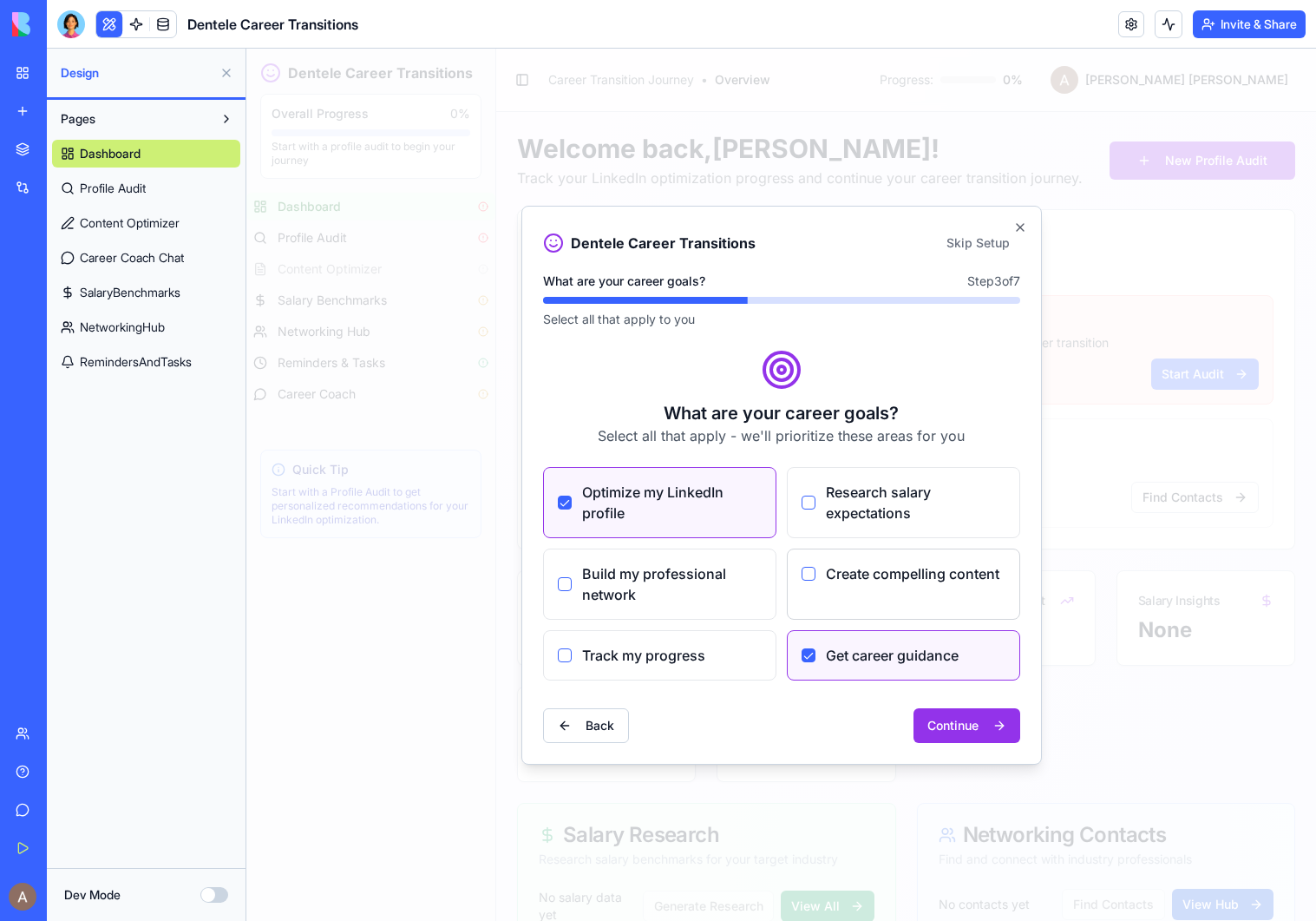
click at [846, 579] on span "Create compelling content" at bounding box center [912, 573] width 174 height 21
click at [703, 586] on span "Build my professional network" at bounding box center [671, 584] width 179 height 41
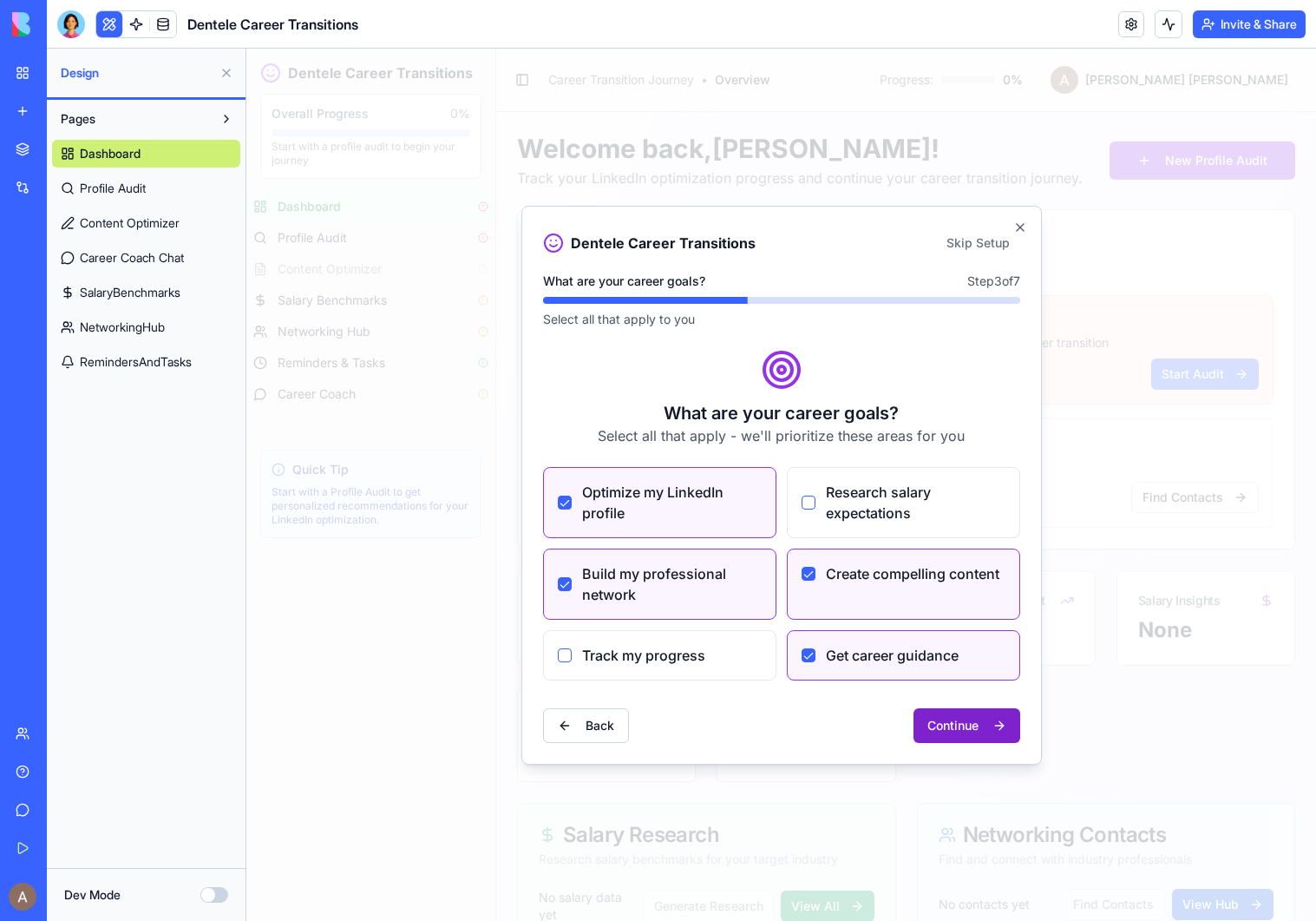
click at [936, 726] on button "Continue" at bounding box center [967, 725] width 106 height 35
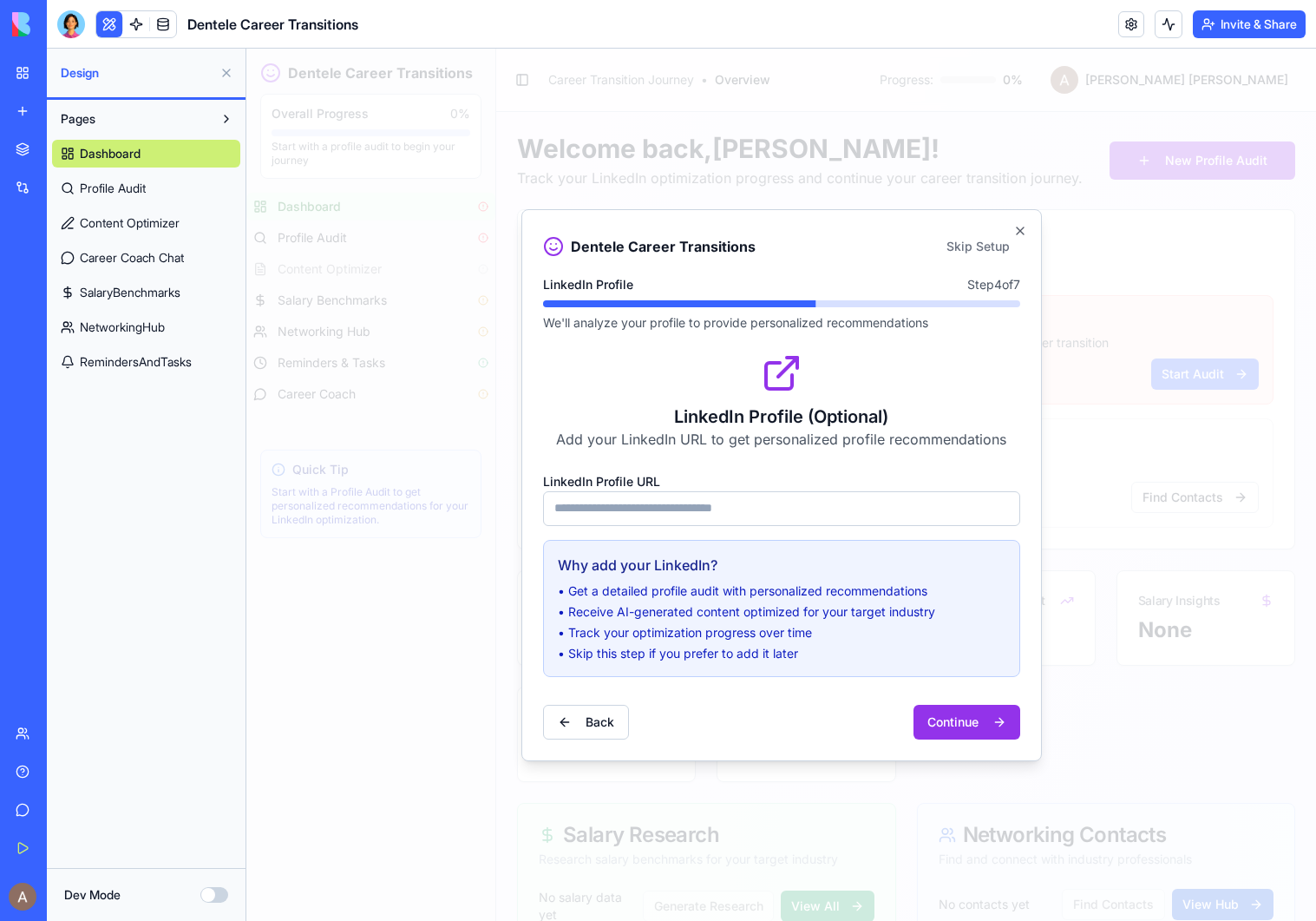
click at [877, 506] on input "LinkedIn Profile URL" at bounding box center [782, 508] width 477 height 35
type input "**********"
click at [962, 723] on button "Continue" at bounding box center [967, 722] width 106 height 35
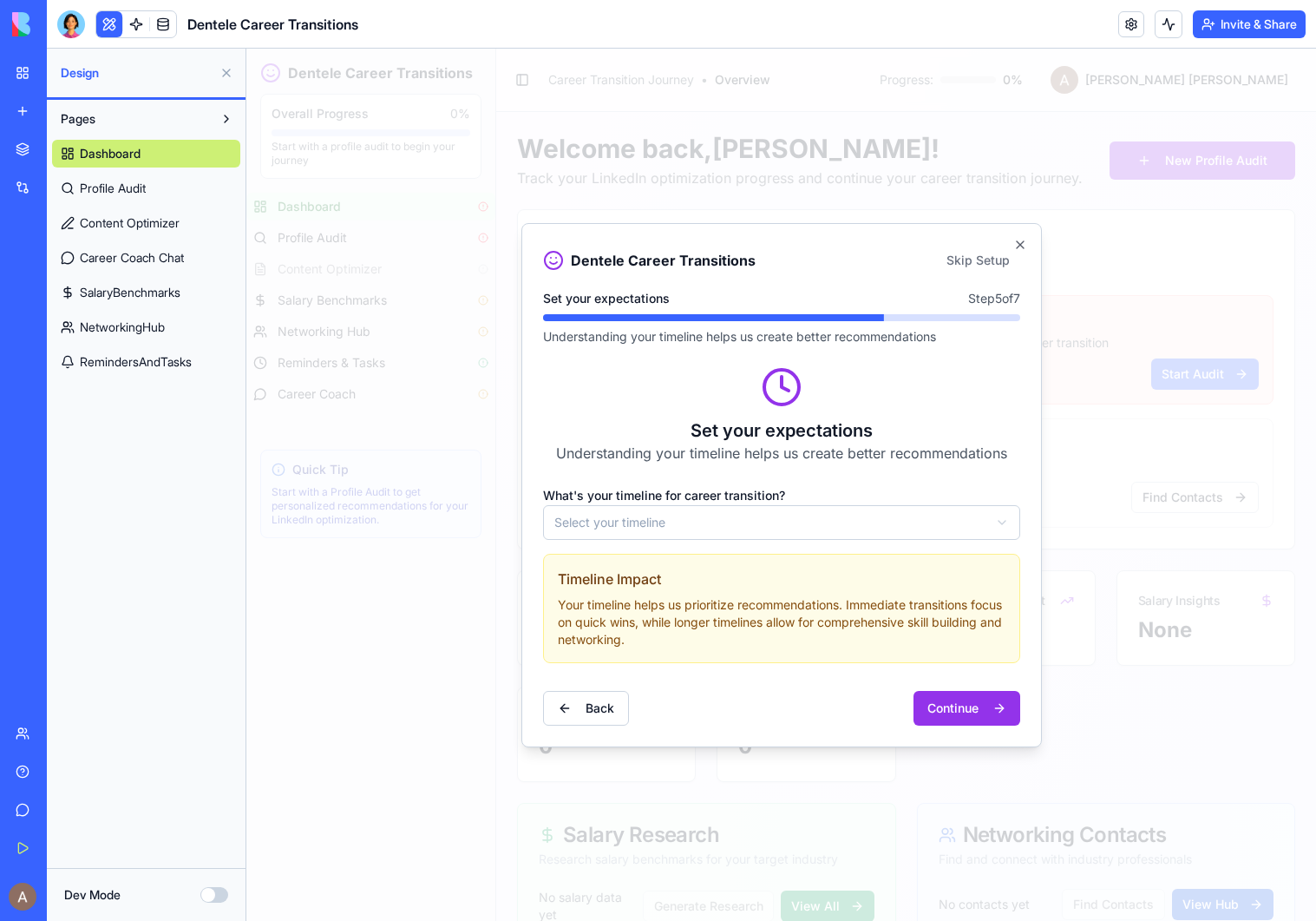
click at [905, 527] on body "Dentele Career Transitions Overall Progress 0 % Start with a profile audit to b…" at bounding box center [780, 860] width 1069 height 1622
click at [978, 704] on button "Continue" at bounding box center [967, 707] width 106 height 35
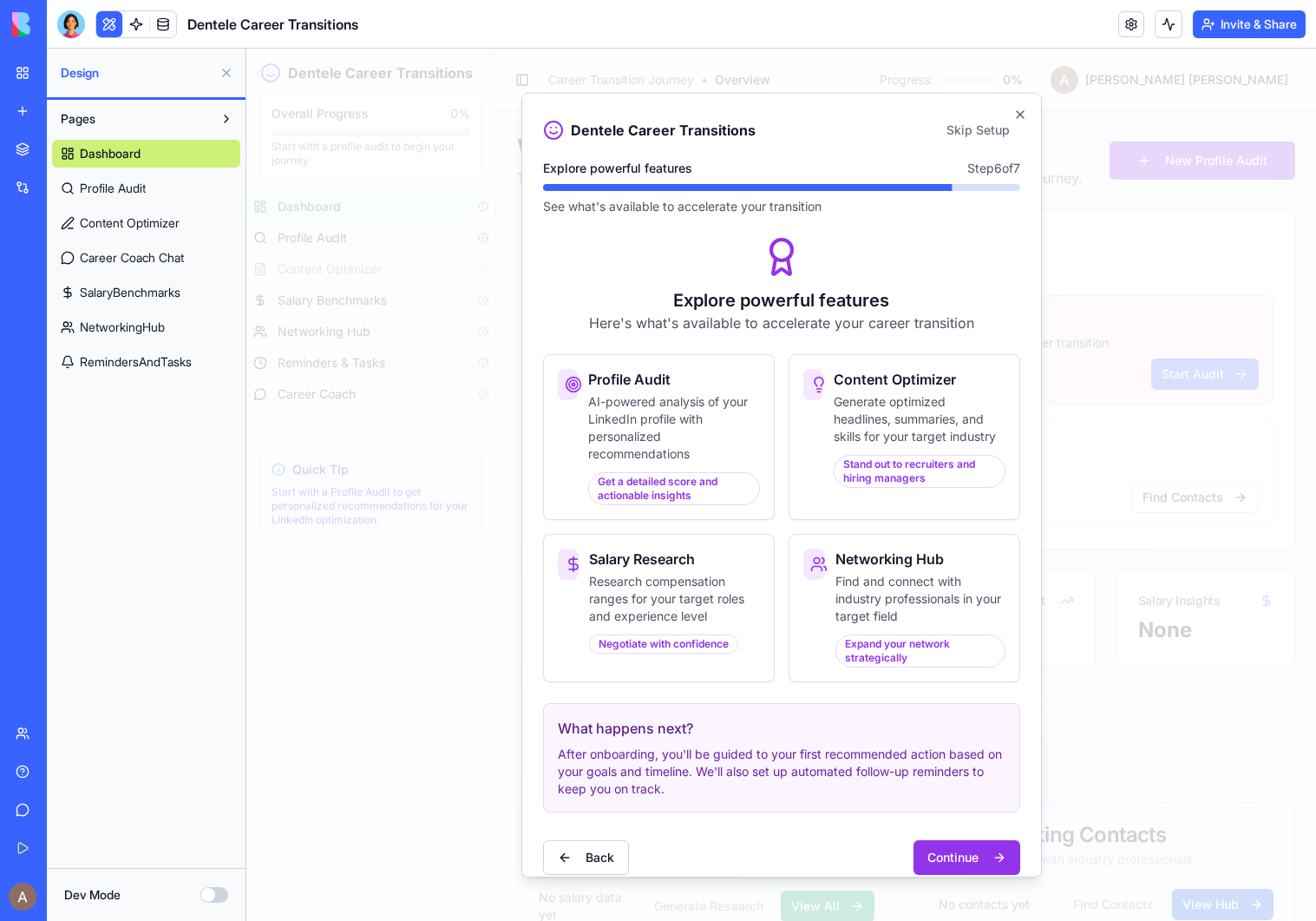
scroll to position [17, 0]
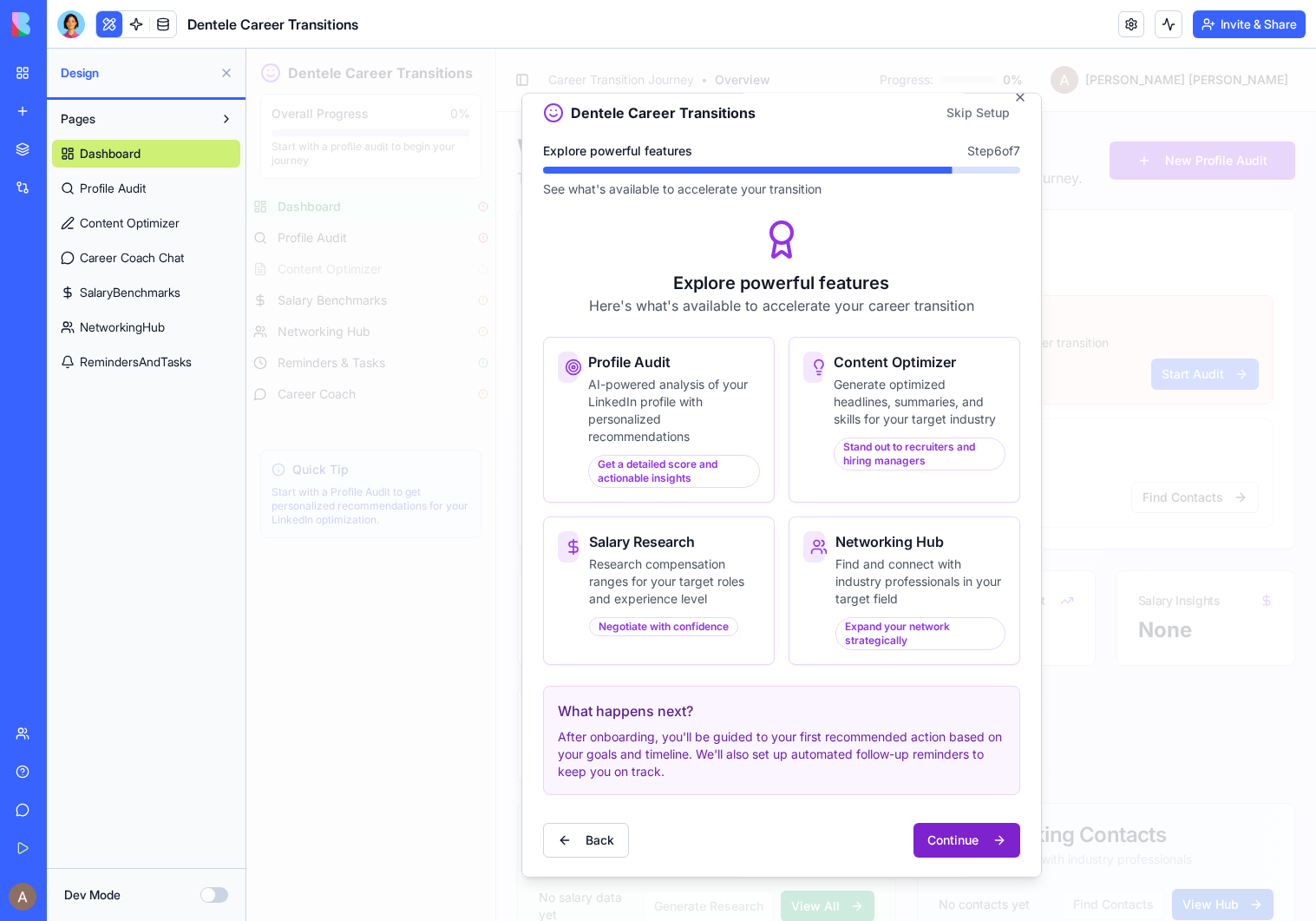
click at [976, 840] on button "Continue" at bounding box center [967, 839] width 106 height 35
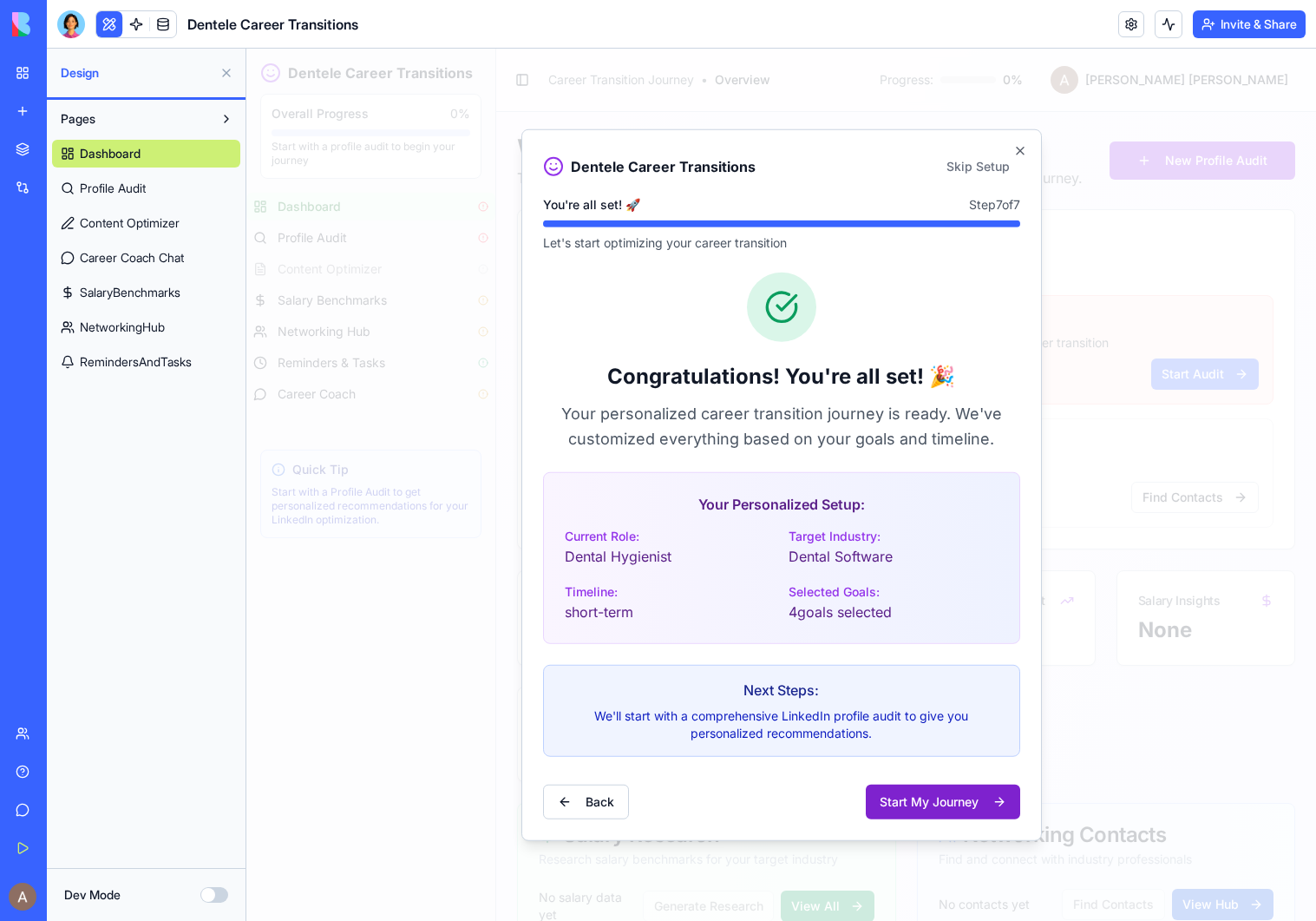
click at [938, 798] on button "Start My Journey" at bounding box center [942, 801] width 154 height 35
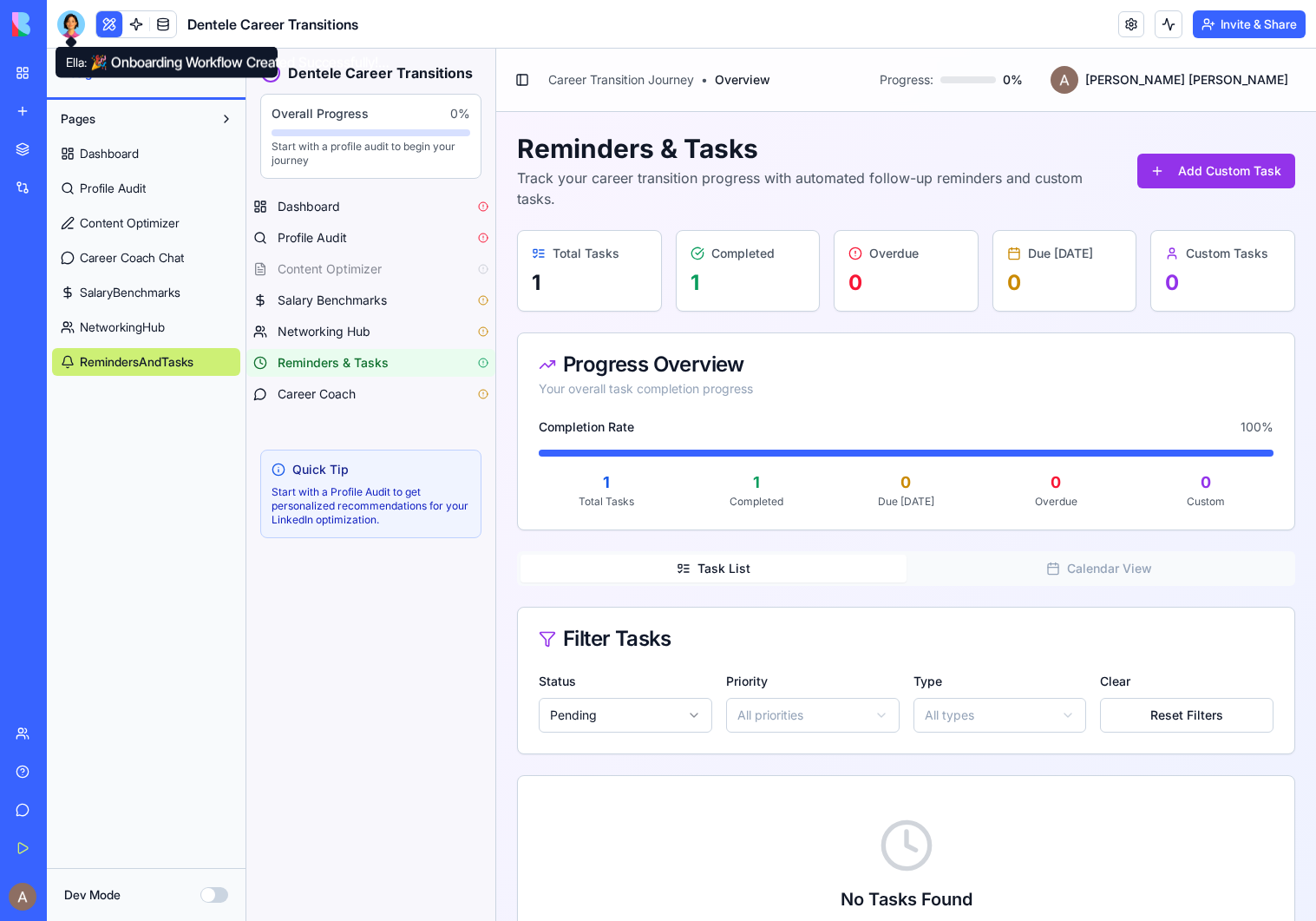
click at [71, 37] on body "BETA My Workspace New app Marketplace Integrations Recent Dentele Group Client …" at bounding box center [658, 460] width 1316 height 921
click at [67, 11] on div at bounding box center [71, 24] width 28 height 28
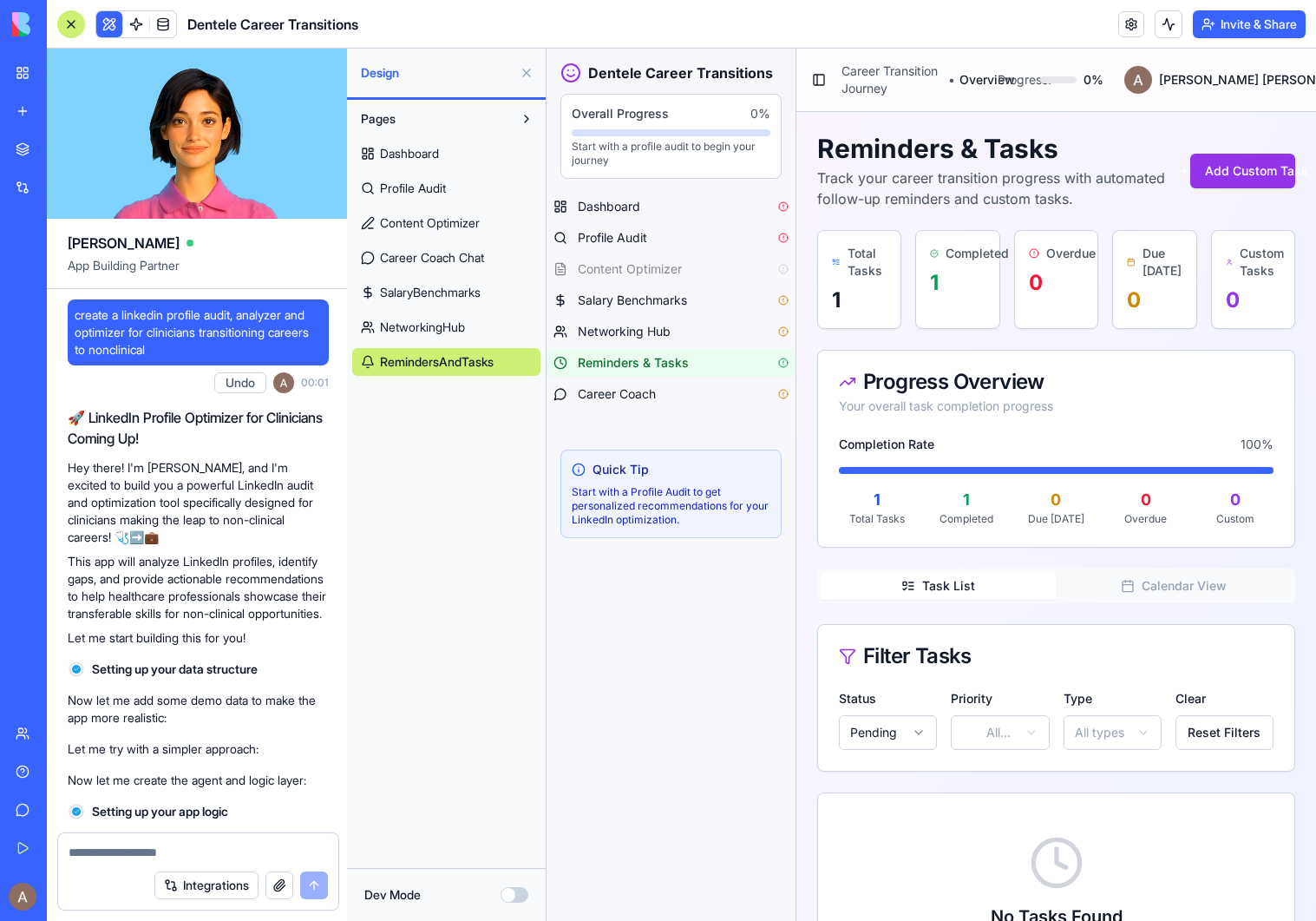
scroll to position [18525, 0]
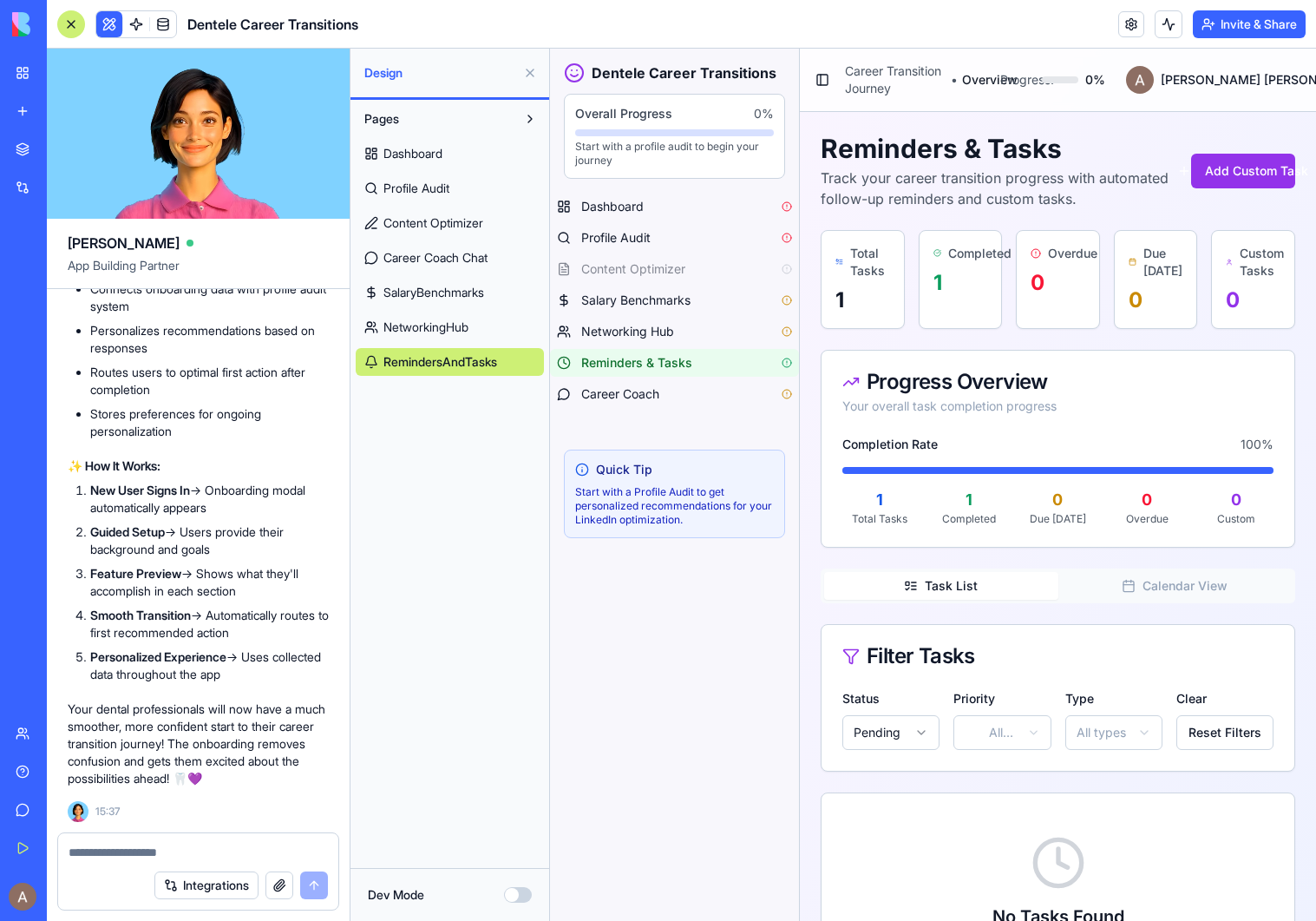
click at [151, 851] on textarea at bounding box center [198, 852] width 259 height 17
type textarea "**********"
click at [185, 889] on button "Integrations" at bounding box center [206, 885] width 104 height 28
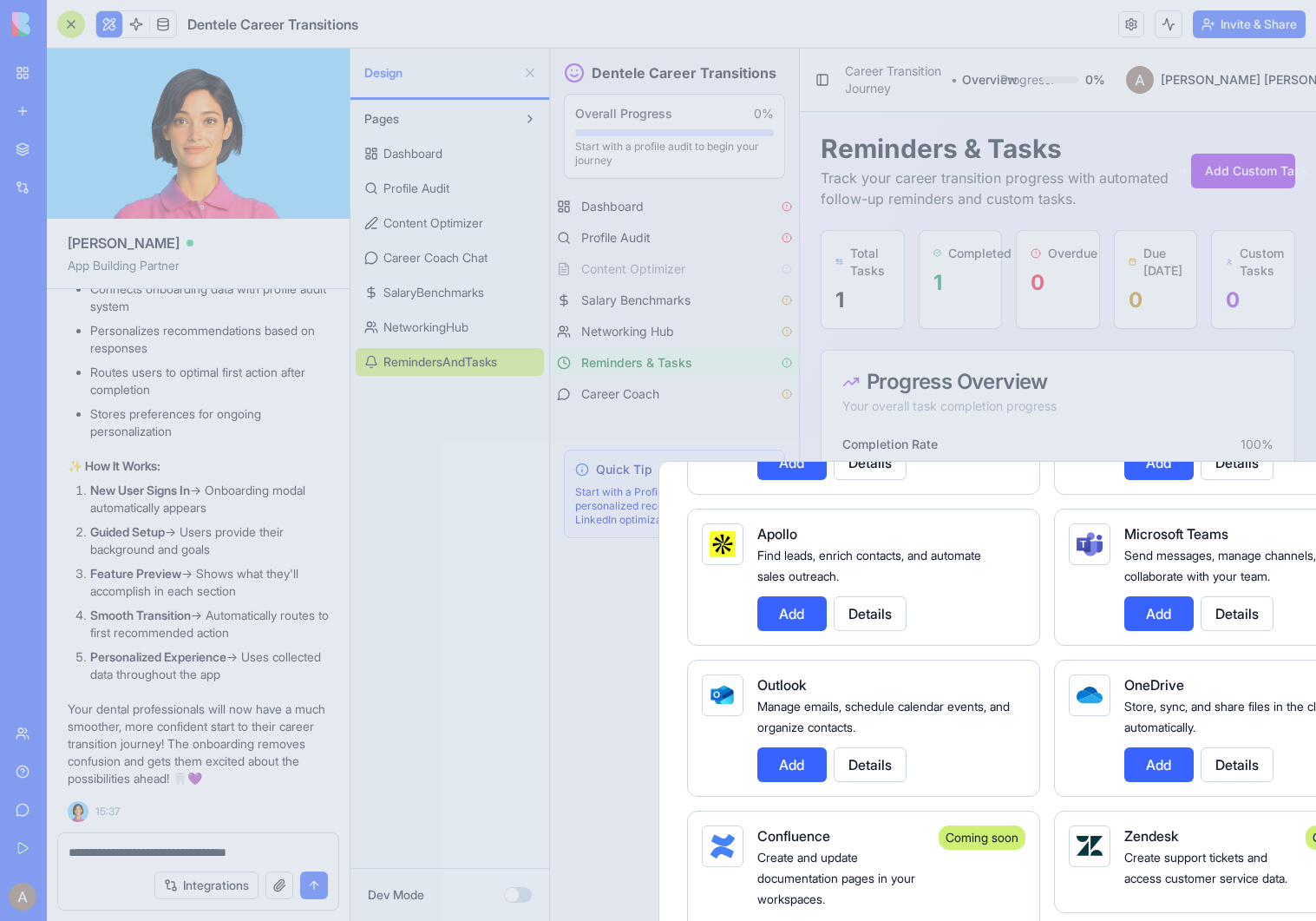
scroll to position [1764, 0]
click at [772, 613] on button "Add" at bounding box center [792, 615] width 69 height 35
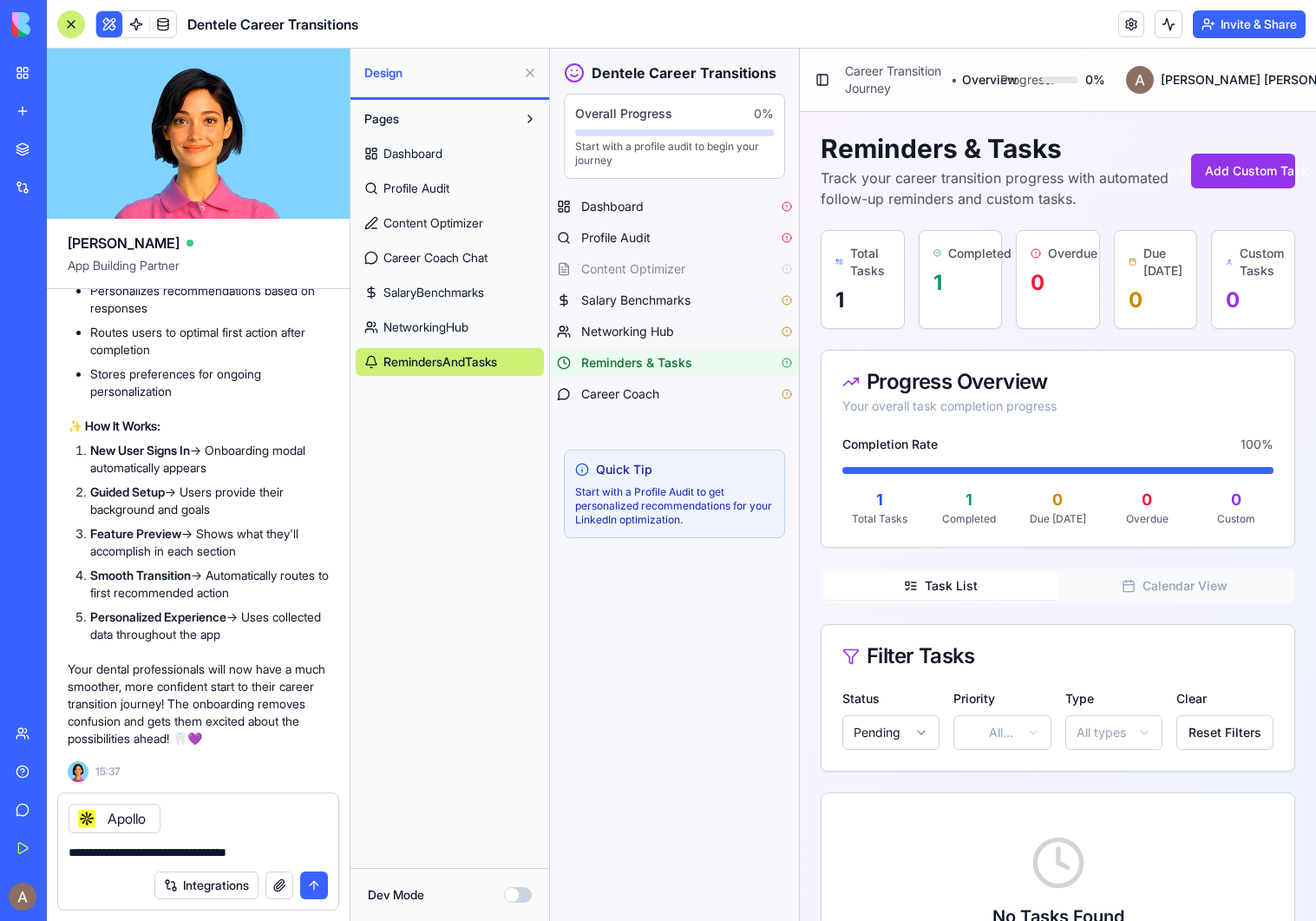
drag, startPoint x: 291, startPoint y: 853, endPoint x: 62, endPoint y: 843, distance: 229.2
click at [62, 843] on div "**********" at bounding box center [198, 846] width 280 height 28
type textarea "**********"
click at [314, 880] on button "submit" at bounding box center [313, 885] width 28 height 28
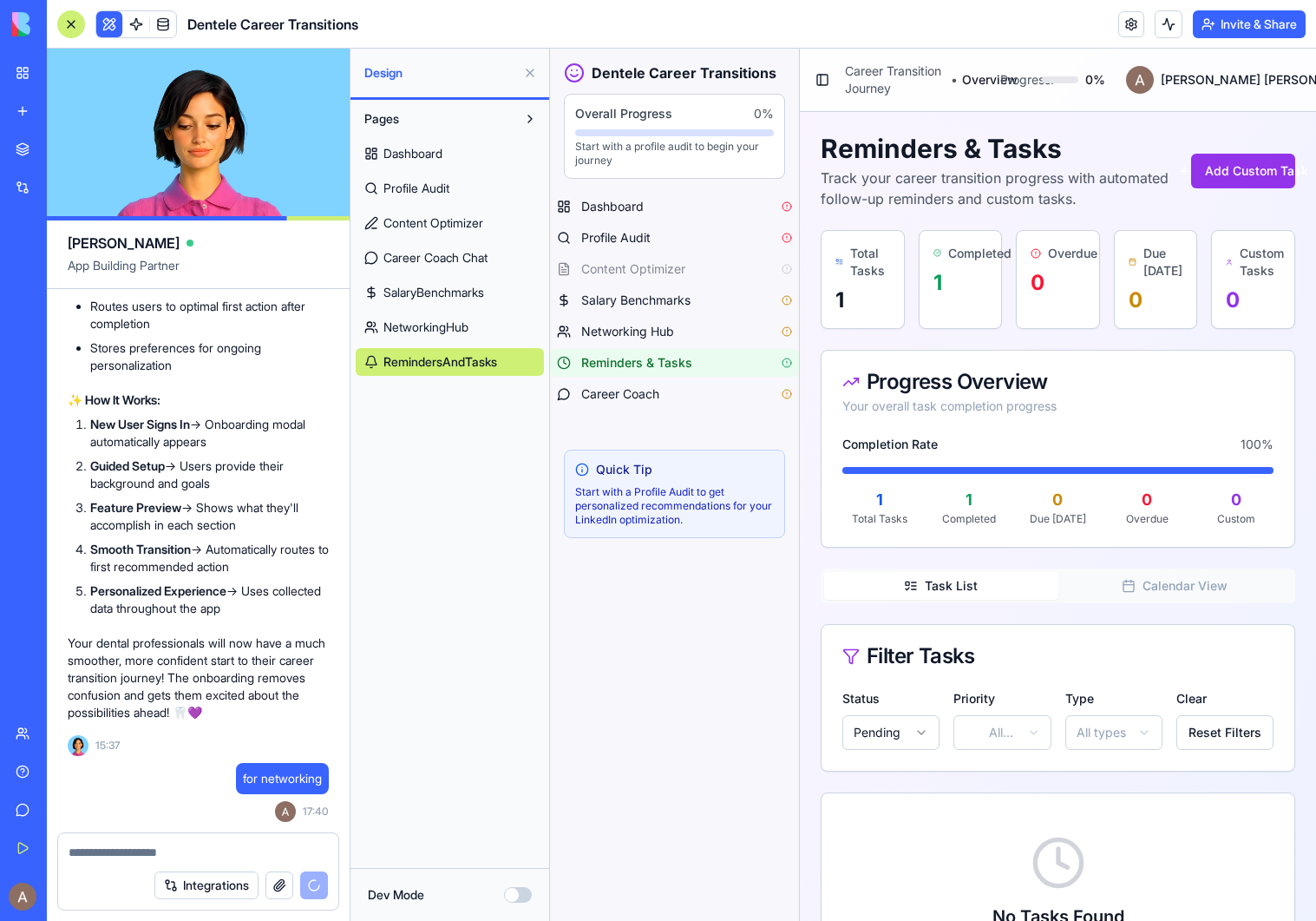
scroll to position [18590, 0]
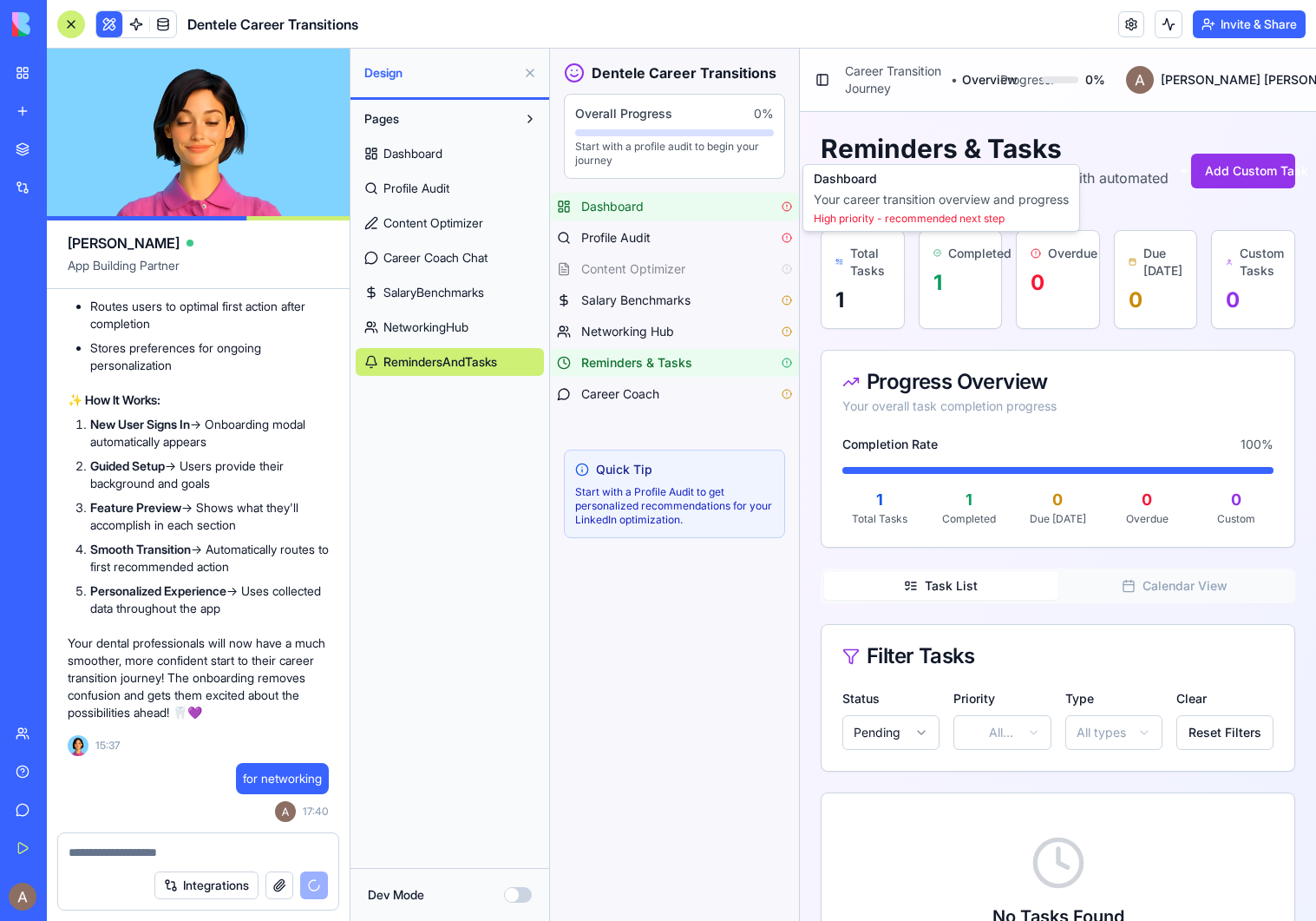
click at [648, 200] on div "Dashboard" at bounding box center [686, 206] width 211 height 17
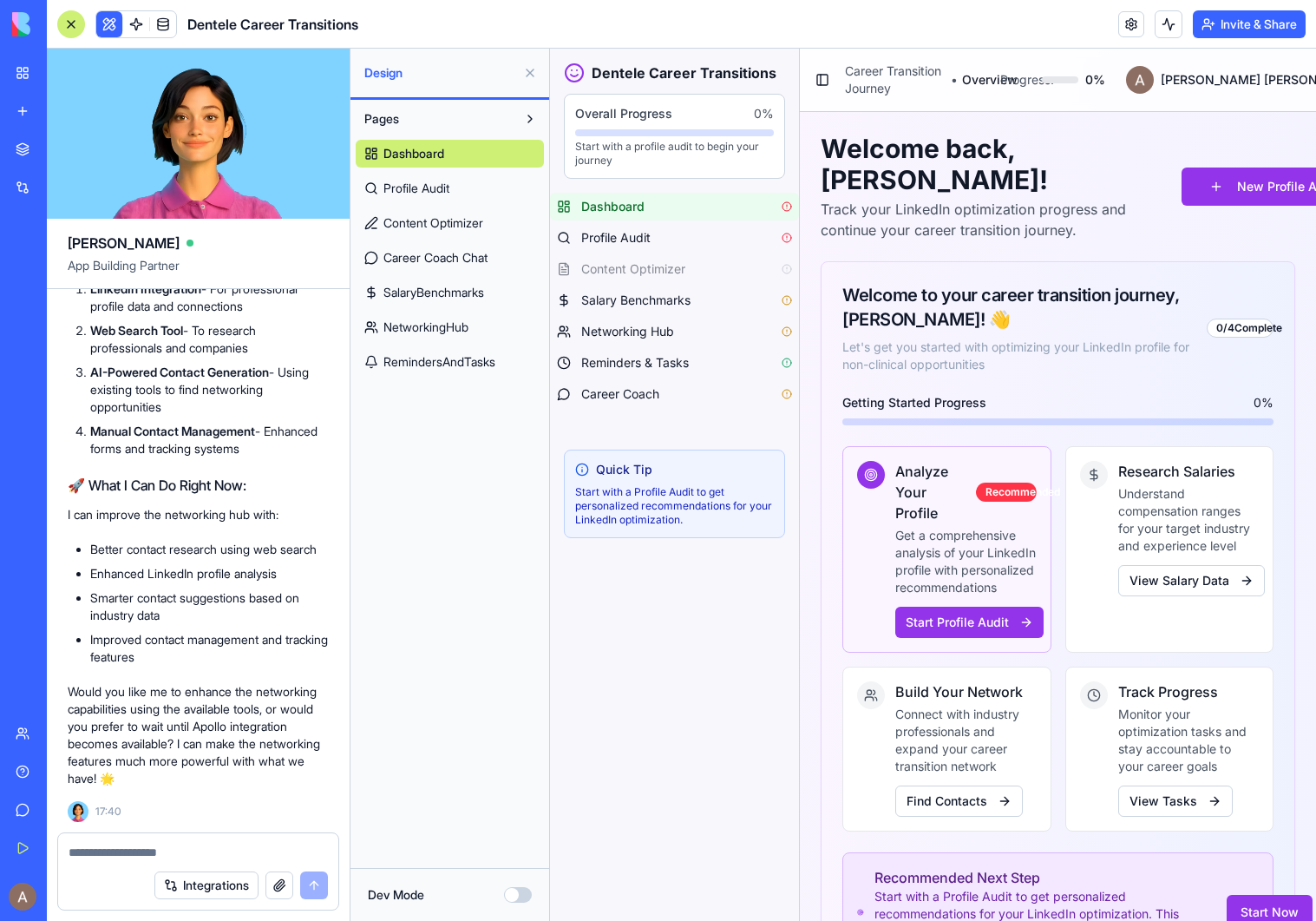
scroll to position [19691, 0]
click at [187, 854] on textarea at bounding box center [198, 852] width 259 height 17
type textarea "***"
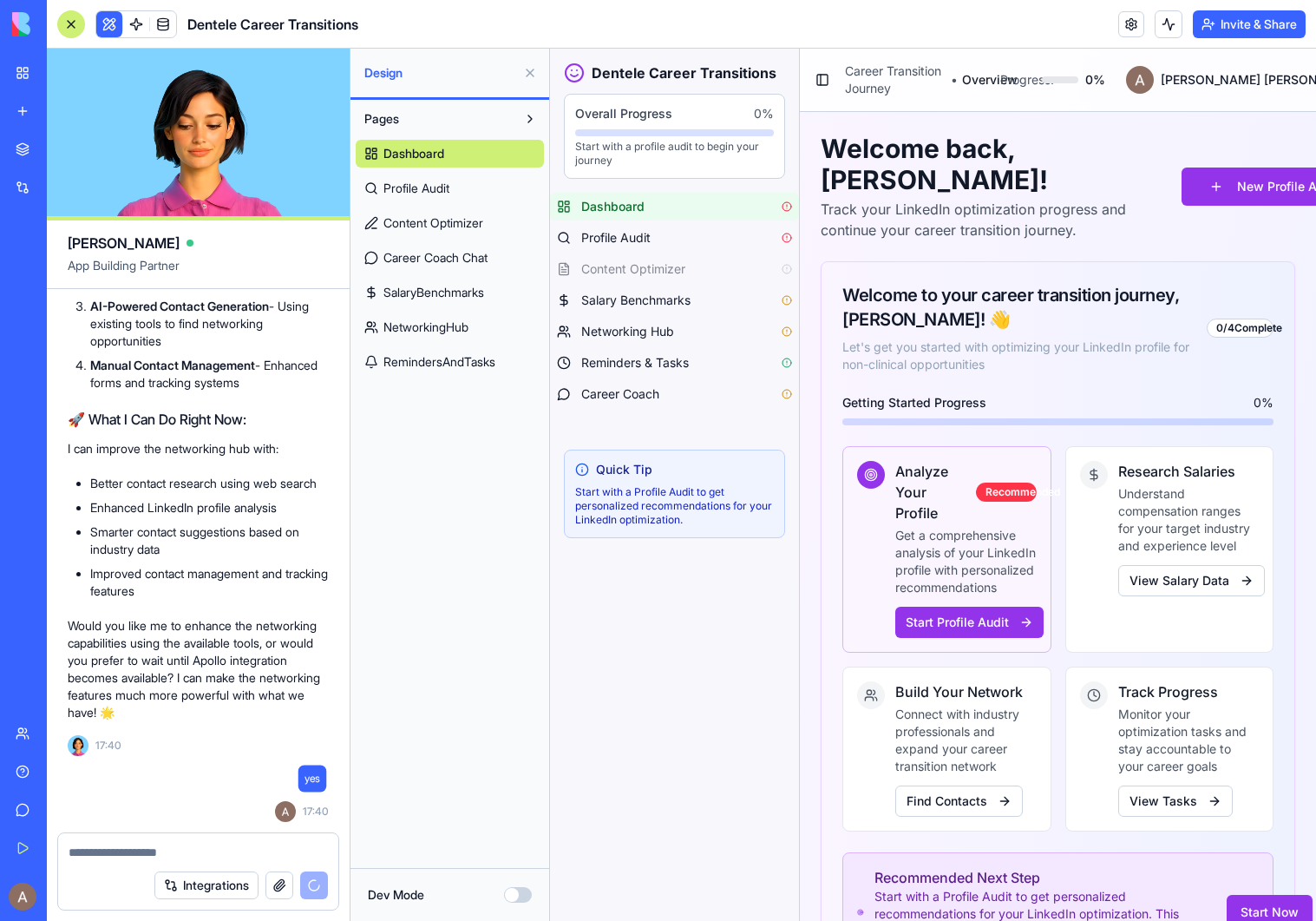
scroll to position [19756, 0]
click at [221, 877] on button "Integrations" at bounding box center [206, 885] width 104 height 28
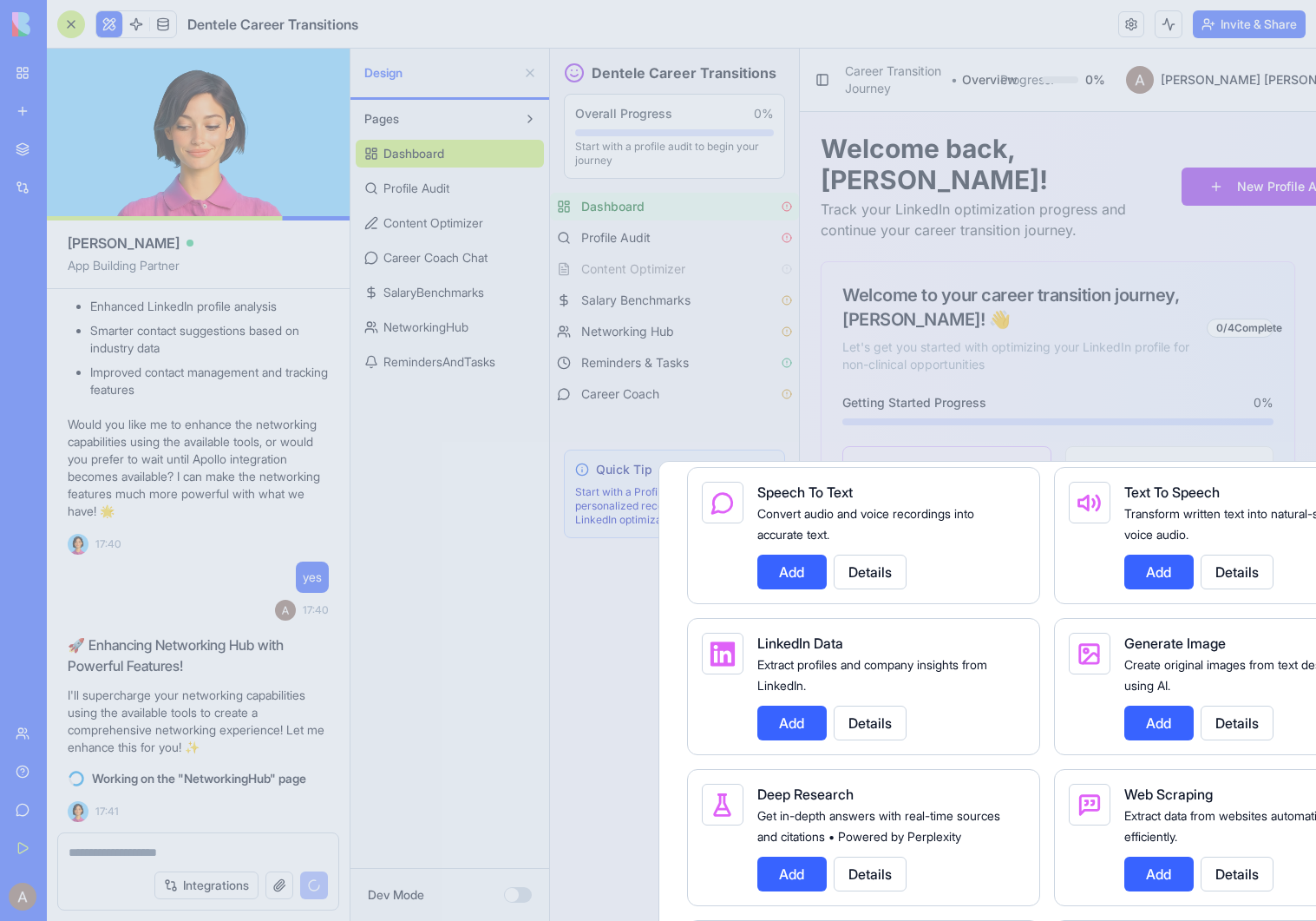
scroll to position [2445, 0]
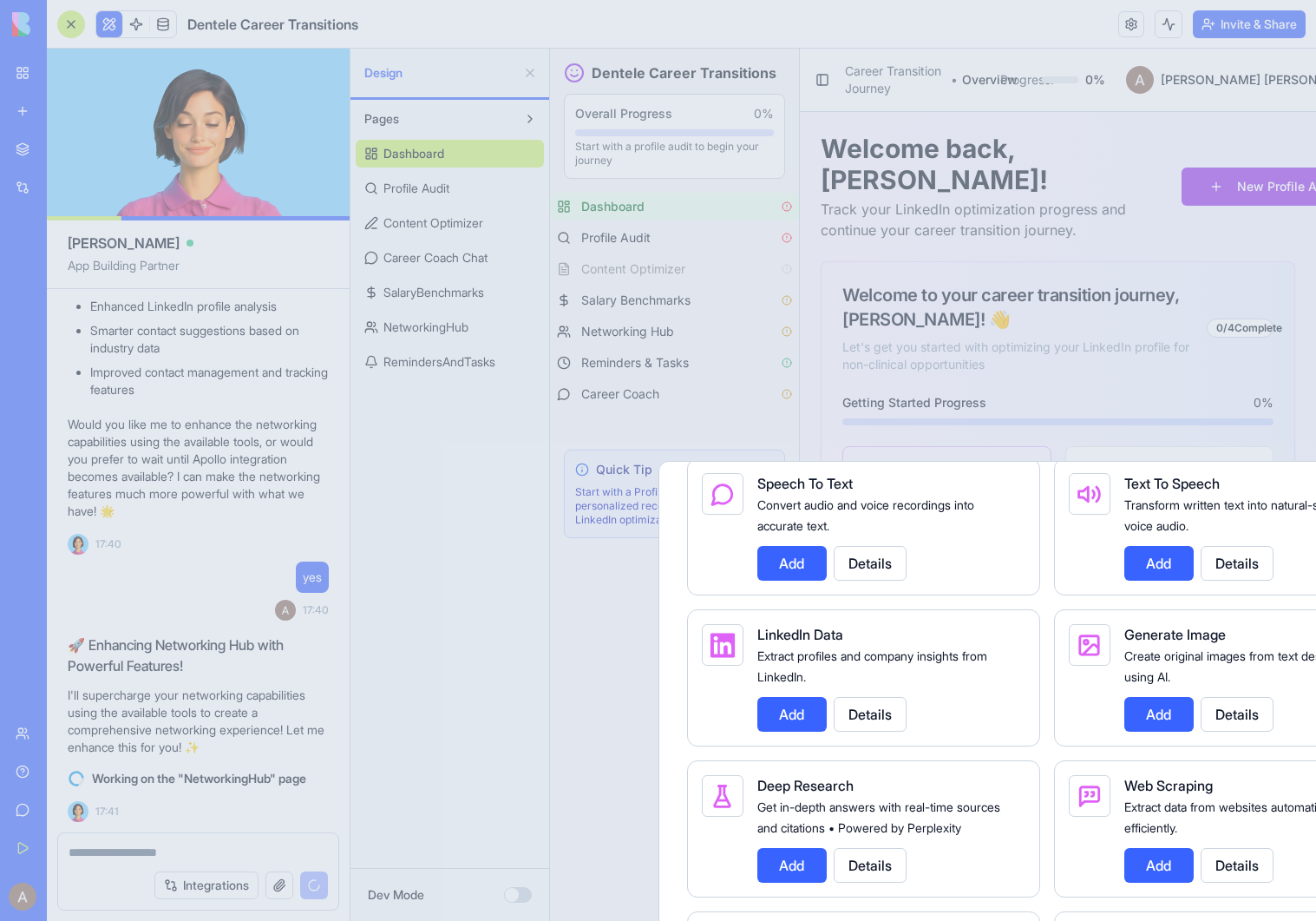
click at [788, 716] on button "Add" at bounding box center [792, 714] width 69 height 35
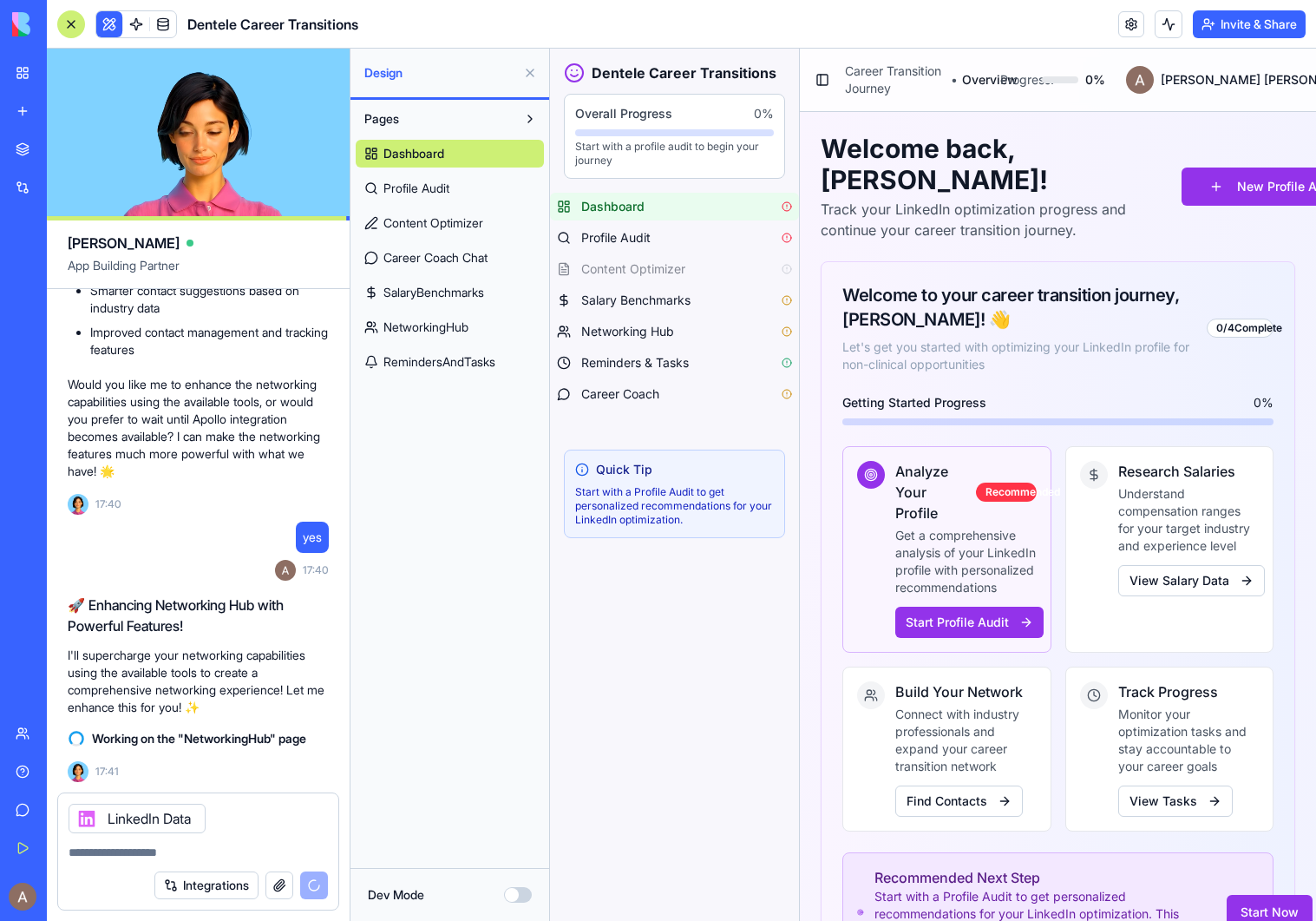
scroll to position [19998, 0]
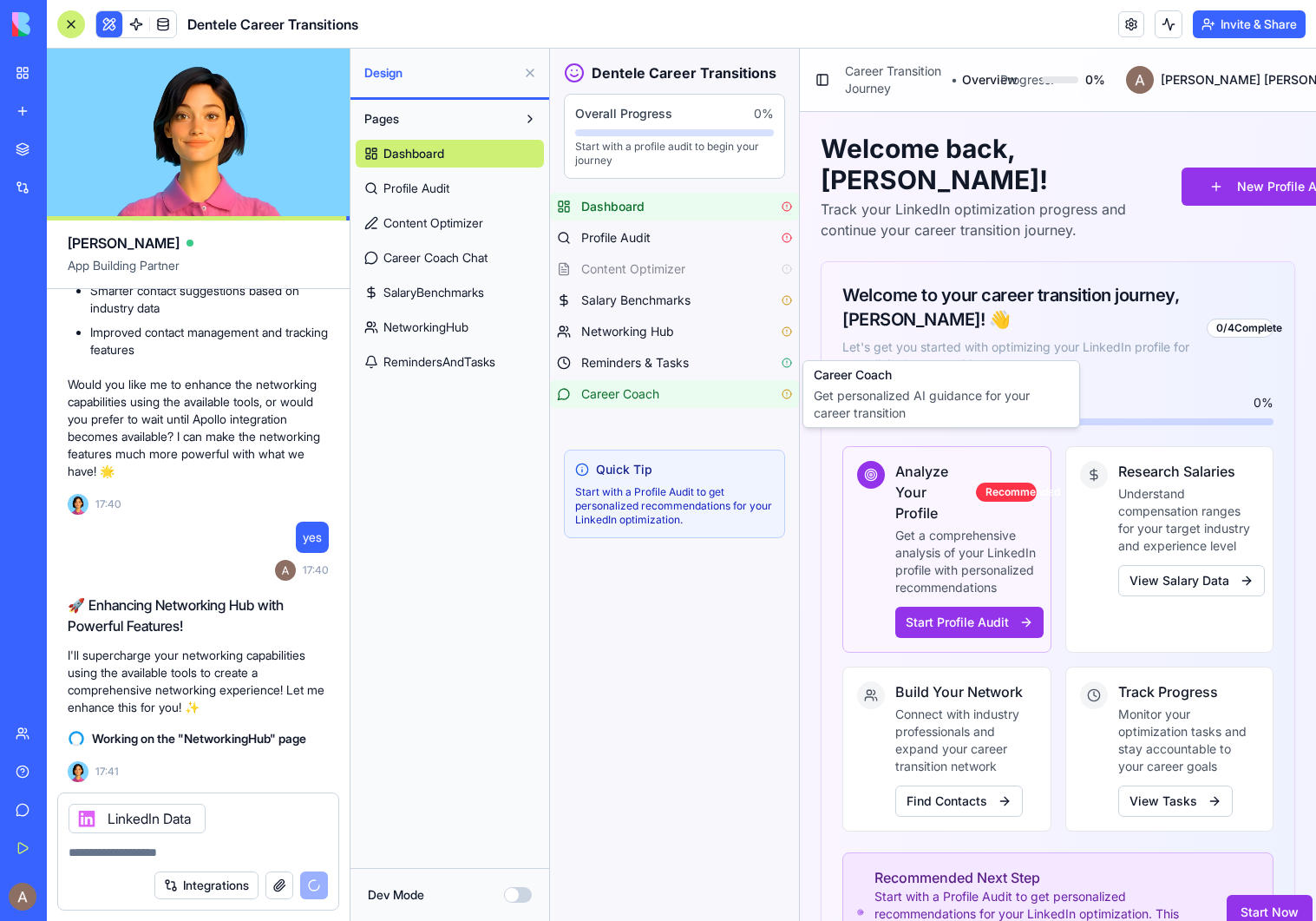
click at [668, 392] on div "Career Coach" at bounding box center [686, 394] width 211 height 17
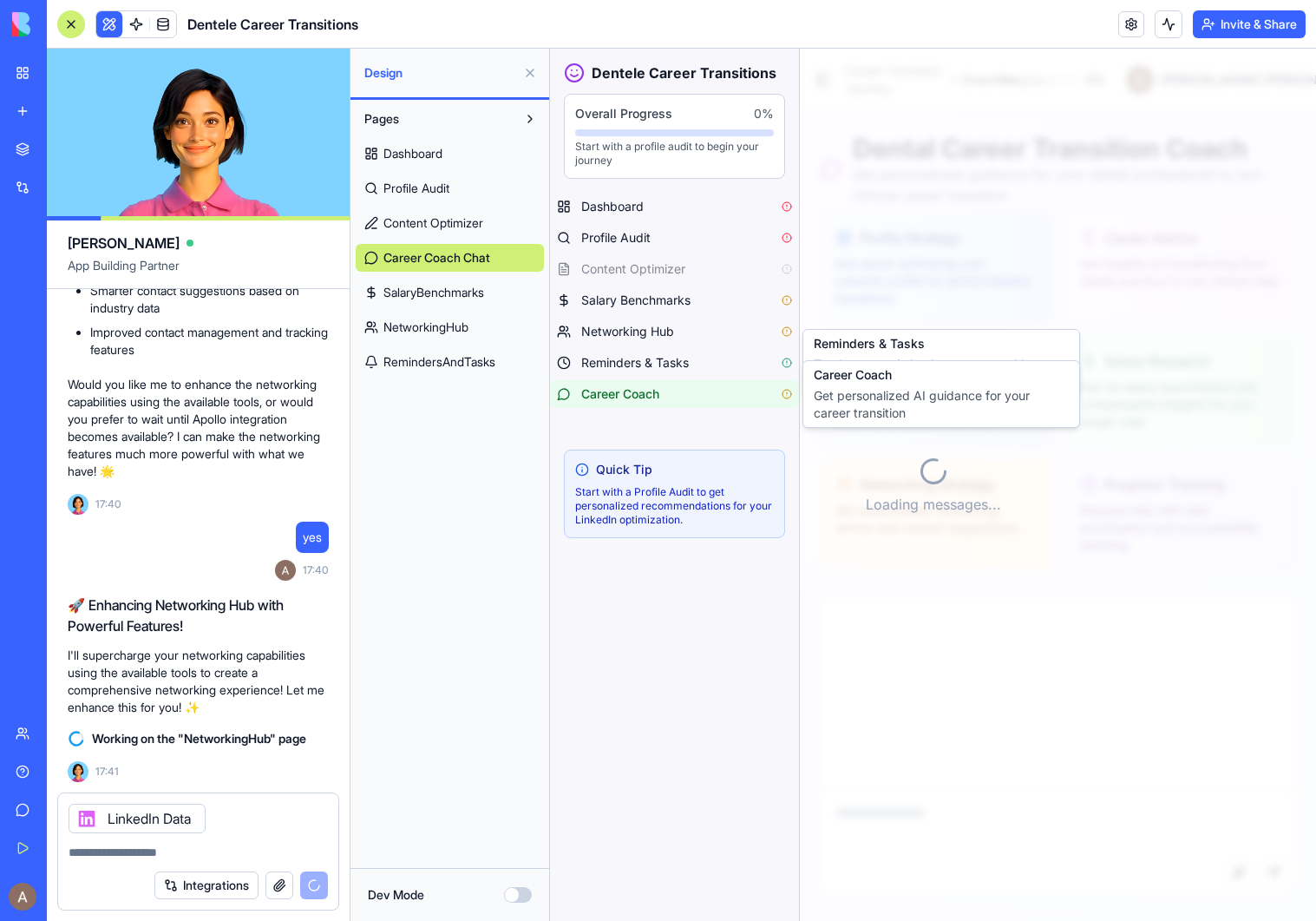
scroll to position [156, 0]
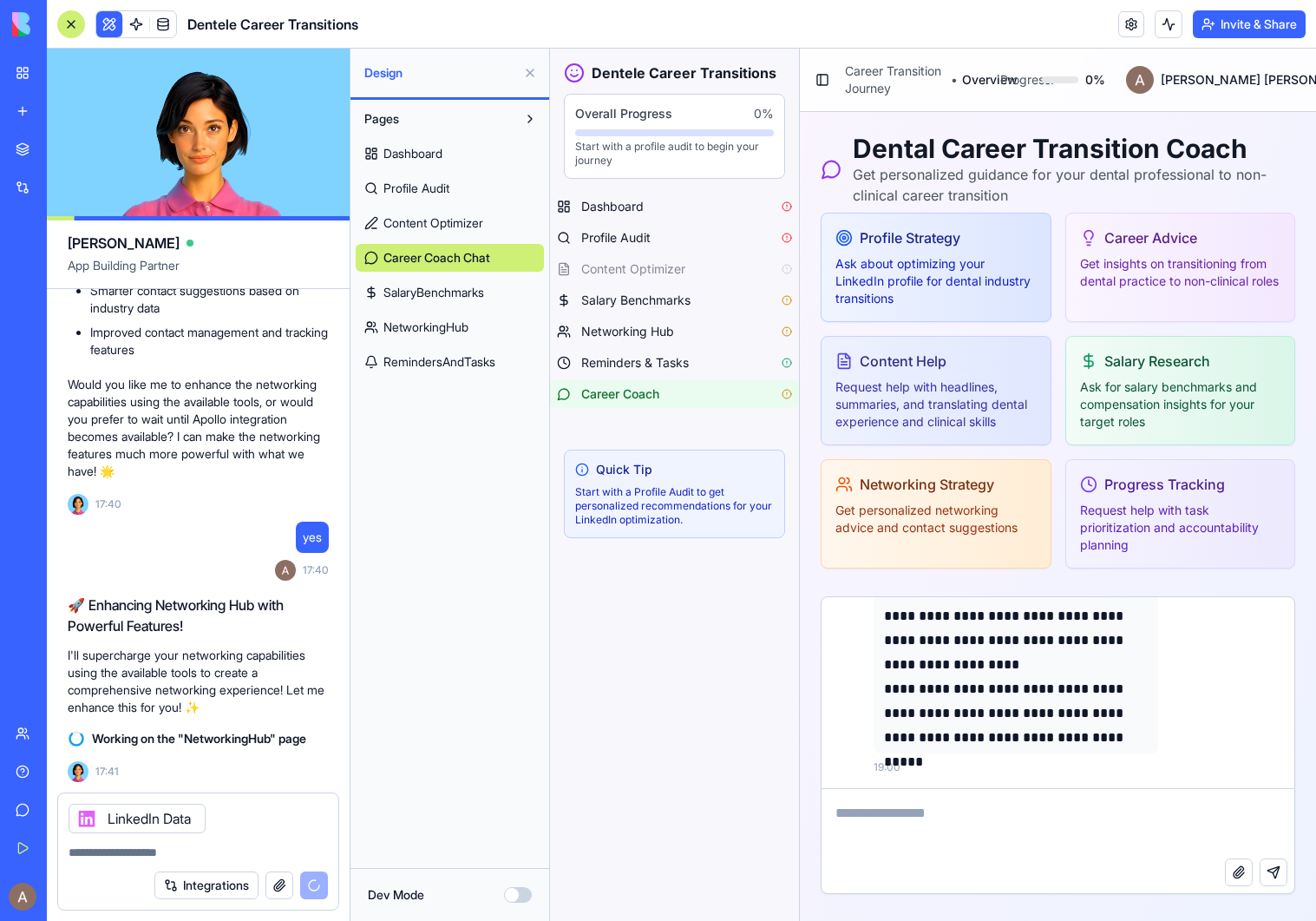
click at [847, 366] on icon at bounding box center [843, 360] width 17 height 17
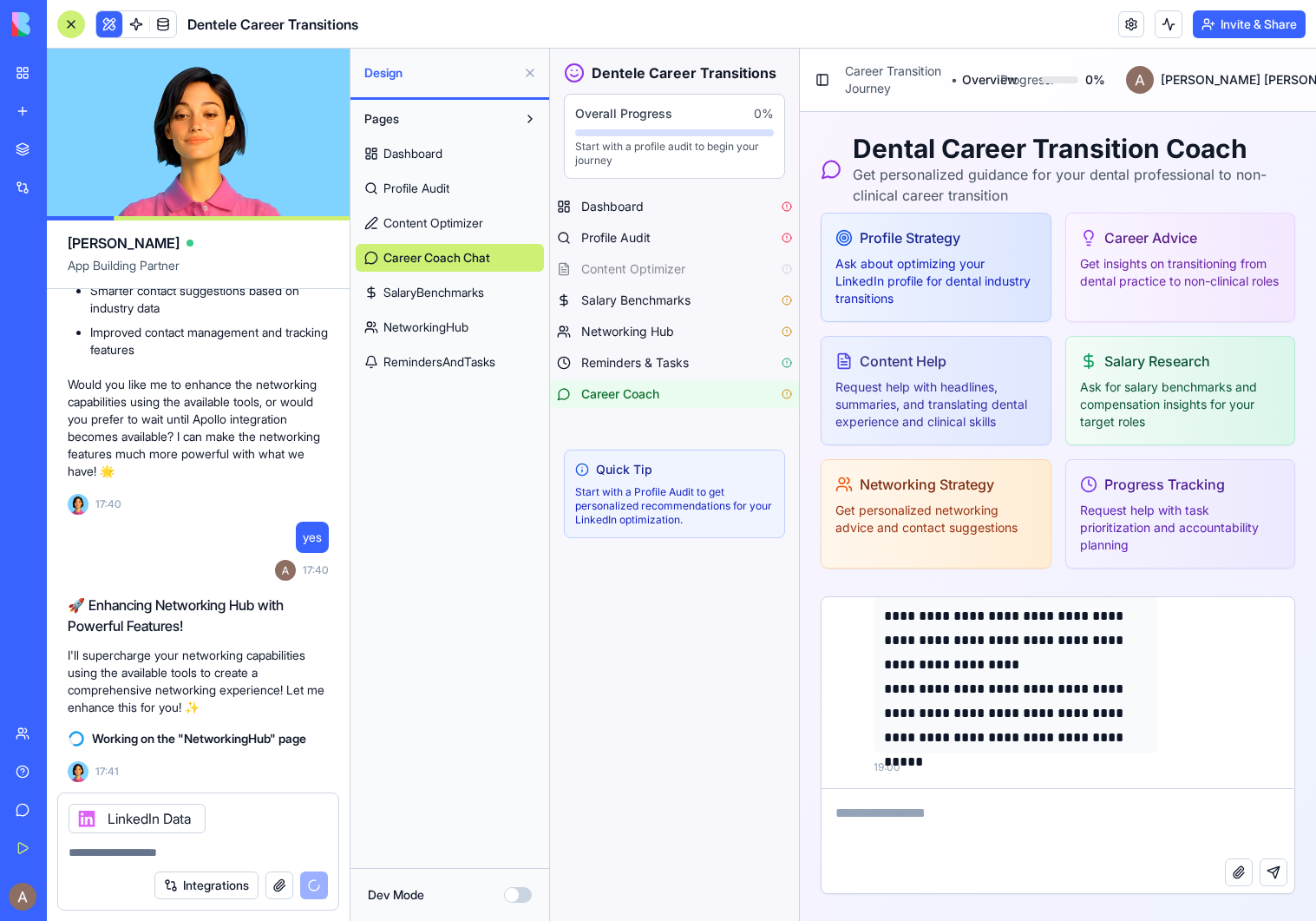
click at [922, 548] on div "Networking Strategy Get personalized networking advice and contact suggestions" at bounding box center [936, 505] width 229 height 90
